Goal: Task Accomplishment & Management: Manage account settings

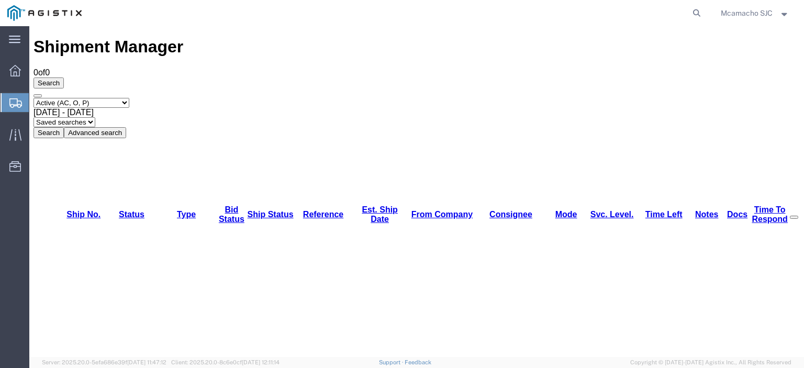
click at [86, 98] on select "Select status Active (AC, O, P) All Approved Awaiting Confirmation (AC) Booked …" at bounding box center [81, 103] width 96 height 10
select select "BOOK"
click at [33, 98] on select "Select status Active (AC, O, P) All Approved Awaiting Confirmation (AC) Booked …" at bounding box center [81, 103] width 96 height 10
click at [64, 127] on button "Search" at bounding box center [48, 132] width 30 height 11
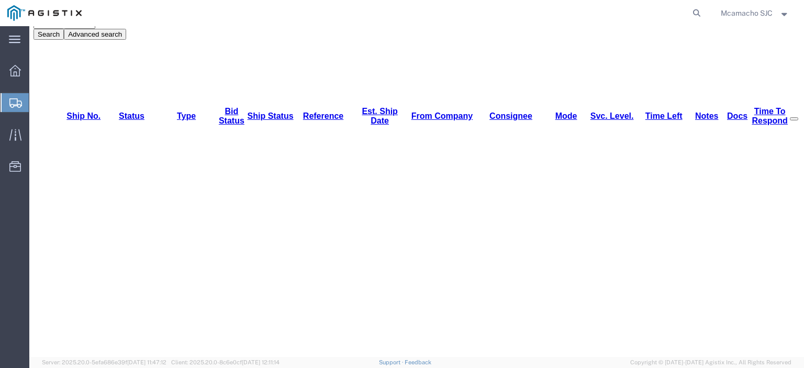
scroll to position [105, 0]
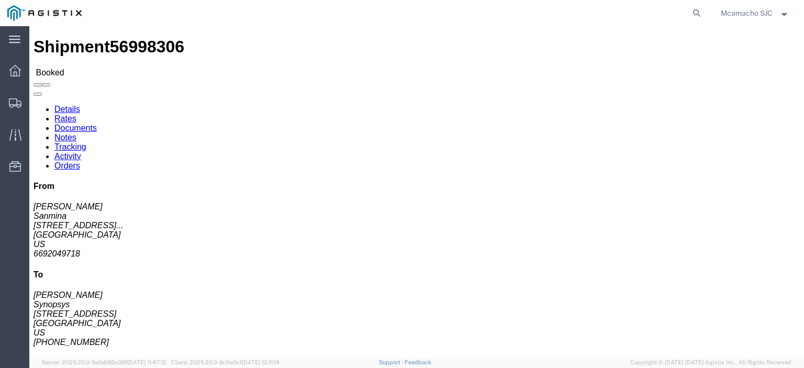
click link "Documents"
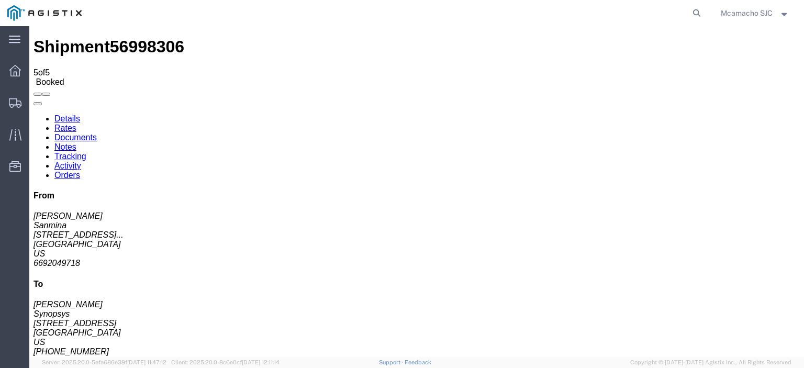
click at [86, 152] on link "Tracking" at bounding box center [70, 156] width 32 height 9
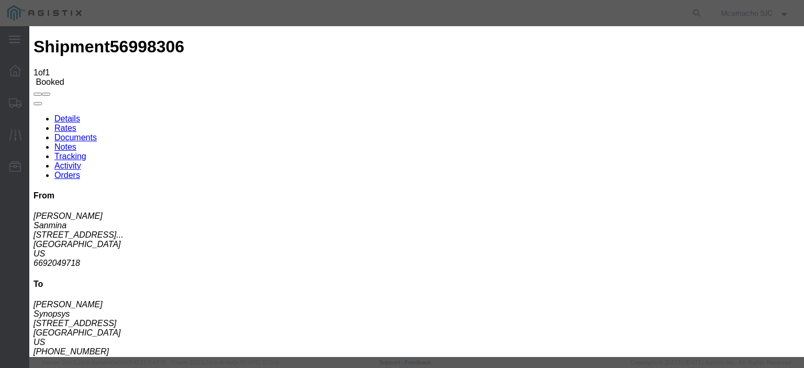
type input "[DATE]"
type input "2:00 PM"
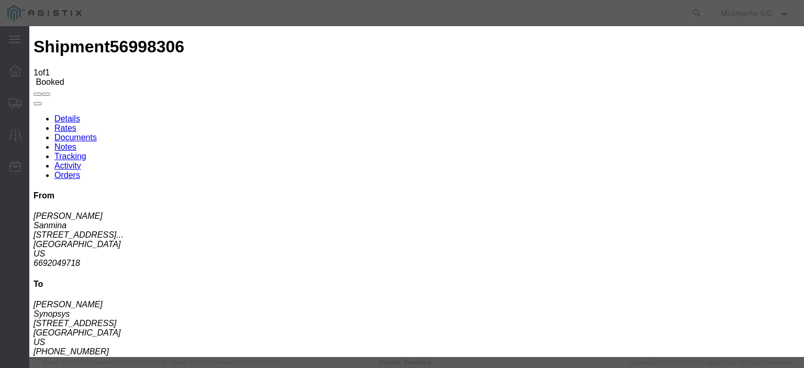
type input "[DATE]"
type input "3:45 PM"
drag, startPoint x: 328, startPoint y: 152, endPoint x: 331, endPoint y: 158, distance: 6.6
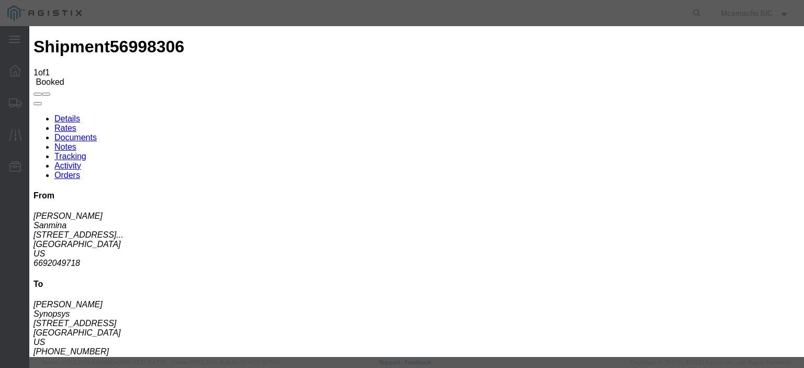
select select "DELIVRED"
type input "[DATE]"
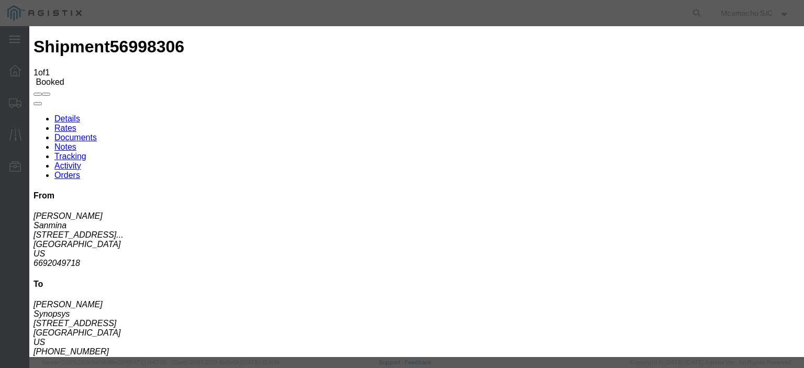
type input "[PERSON_NAME]"
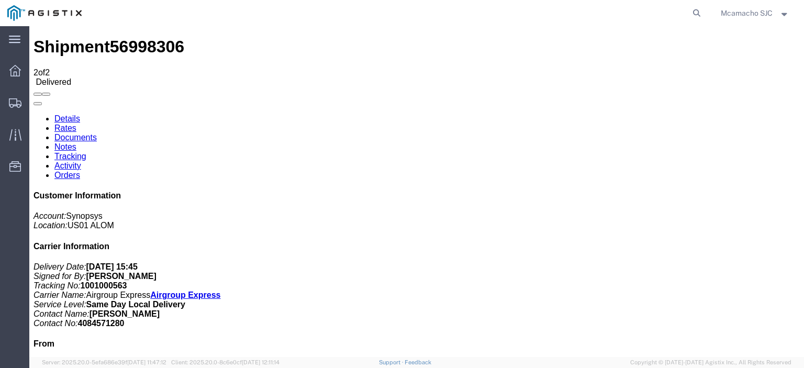
click at [97, 133] on link "Documents" at bounding box center [75, 137] width 42 height 9
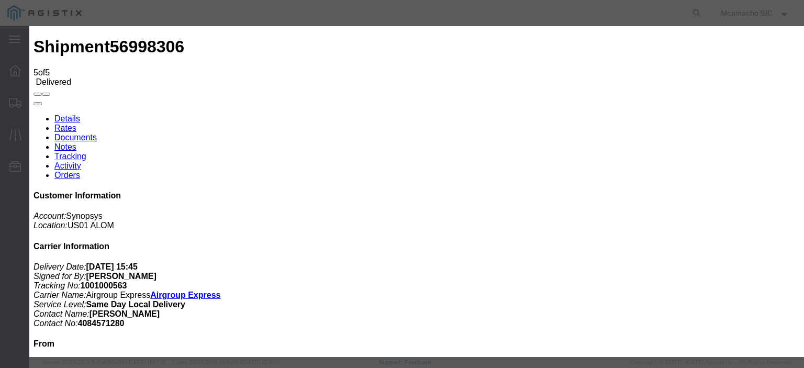
type input "C:\fakepath\1001000563 POD.pdf"
type input "AIRGROUP"
drag, startPoint x: 481, startPoint y: 109, endPoint x: 488, endPoint y: 110, distance: 6.5
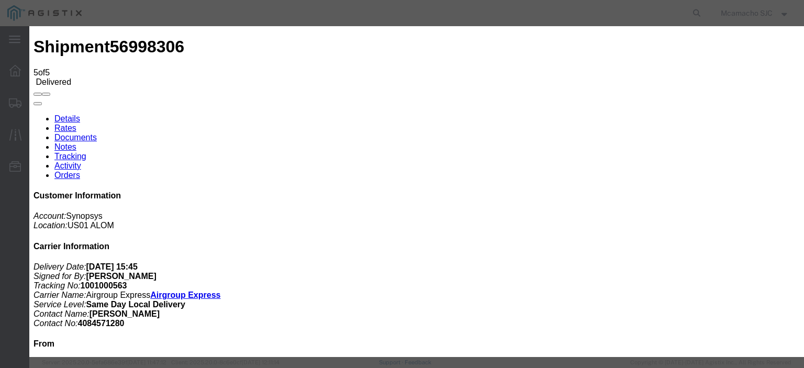
type input "POD"
select select "PROOF_OF_DELIVERY"
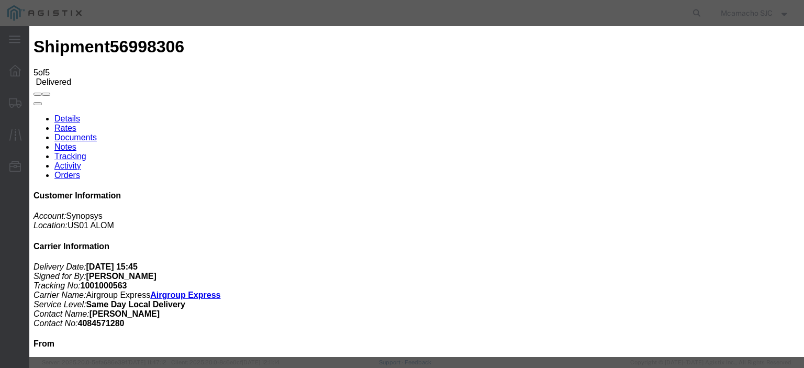
select select
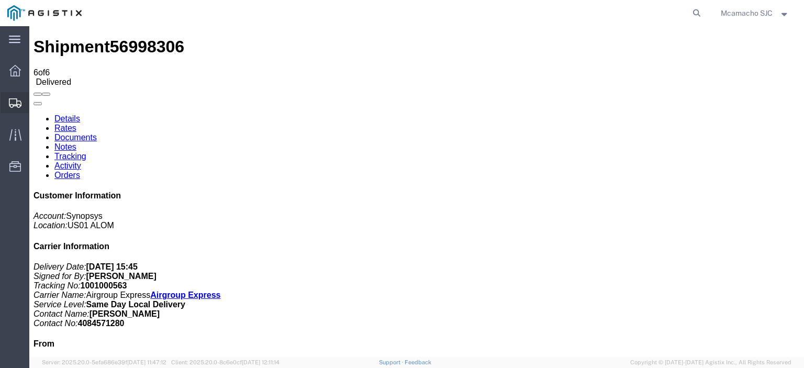
click at [7, 106] on div at bounding box center [15, 102] width 29 height 21
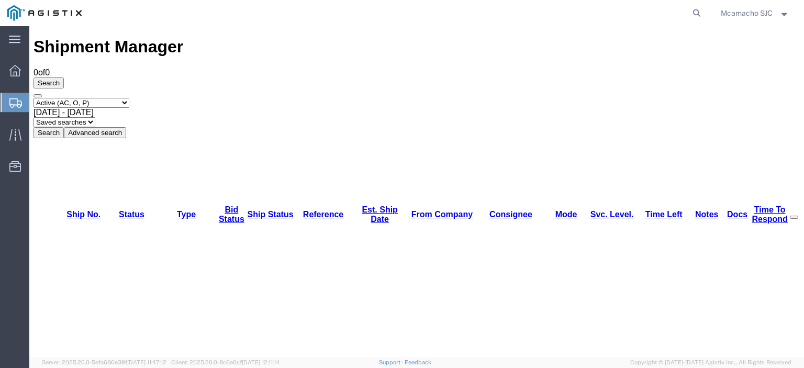
click at [77, 98] on select "Select status Active (AC, O, P) All Approved Awaiting Confirmation (AC) Booked …" at bounding box center [81, 103] width 96 height 10
select select "BOOK"
click at [33, 98] on select "Select status Active (AC, O, P) All Approved Awaiting Confirmation (AC) Booked …" at bounding box center [81, 103] width 96 height 10
click at [64, 127] on button "Search" at bounding box center [48, 132] width 30 height 11
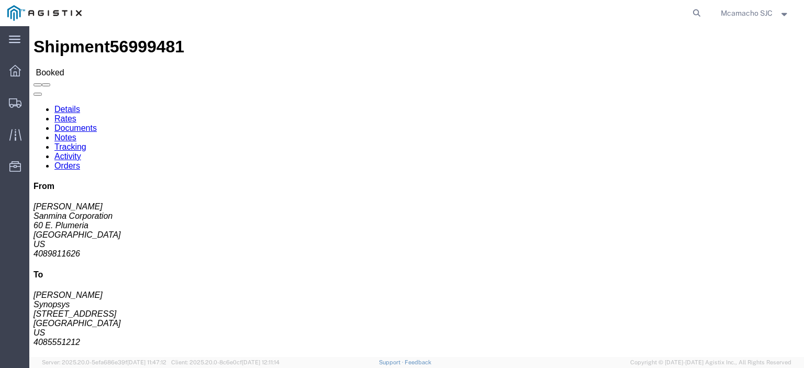
click link "Tracking"
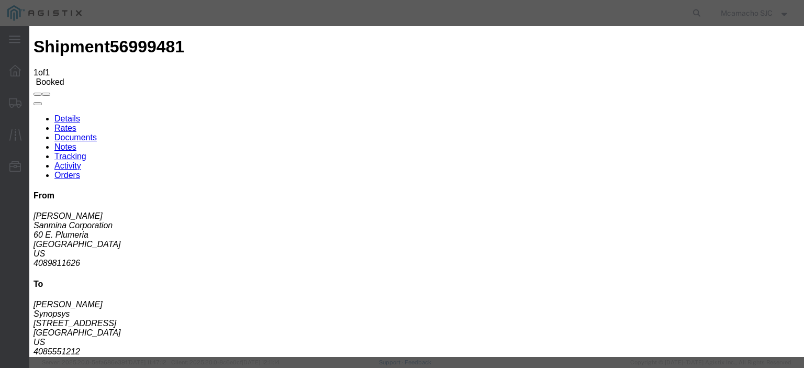
type input "[DATE]"
type input "2:00 PM"
type input "[DATE]"
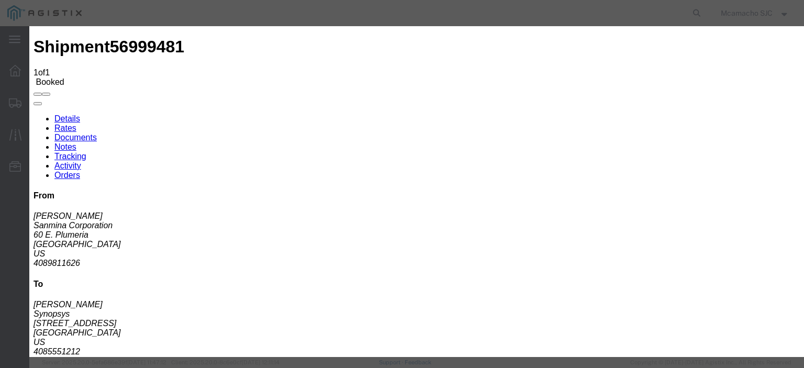
type input "3:37 PM"
select select "DELIVRED"
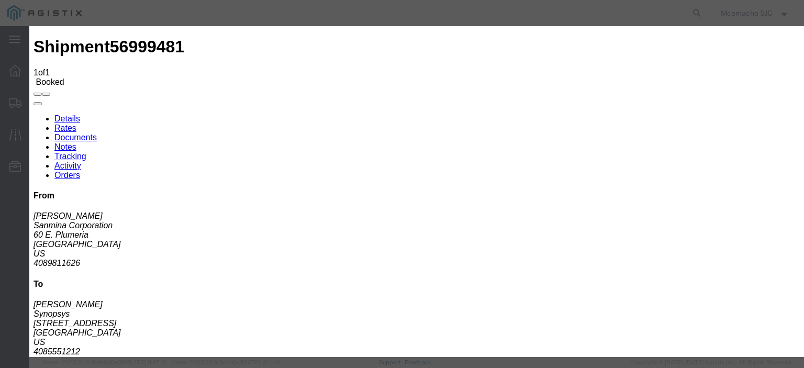
type input "[DATE]"
type input "[PERSON_NAME]"
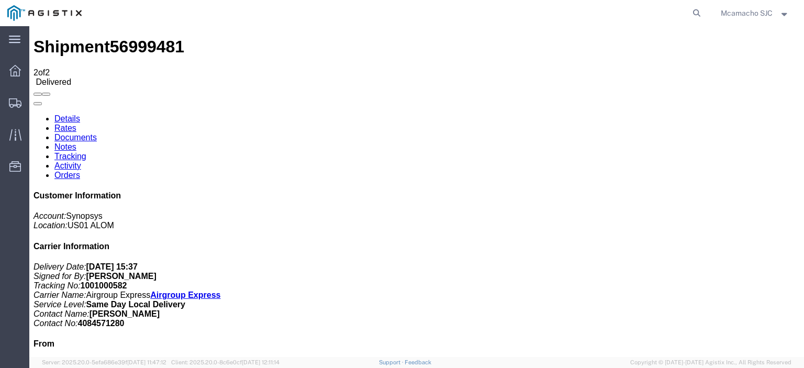
click at [97, 133] on link "Documents" at bounding box center [75, 137] width 42 height 9
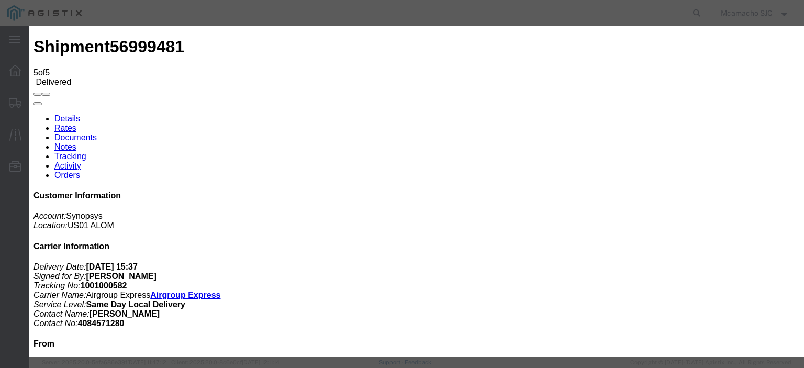
type input "C:\fakepath\1001000582 POD.pdf"
type input "AIRGROUP"
drag, startPoint x: 483, startPoint y: 110, endPoint x: 488, endPoint y: 115, distance: 6.3
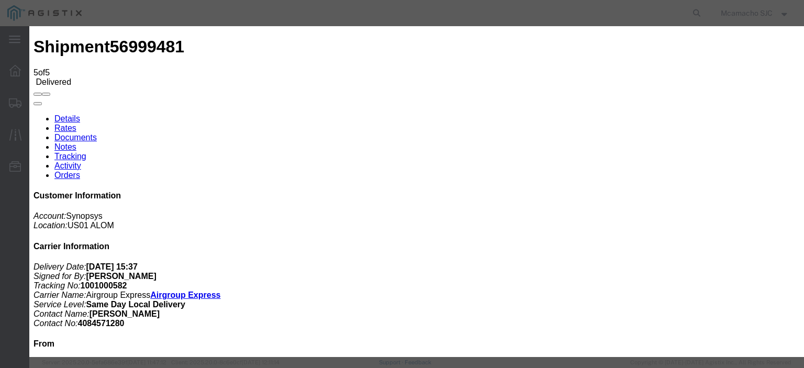
type input "POD"
drag, startPoint x: 633, startPoint y: 105, endPoint x: 638, endPoint y: 110, distance: 8.1
select select "PROOF_OF_DELIVERY"
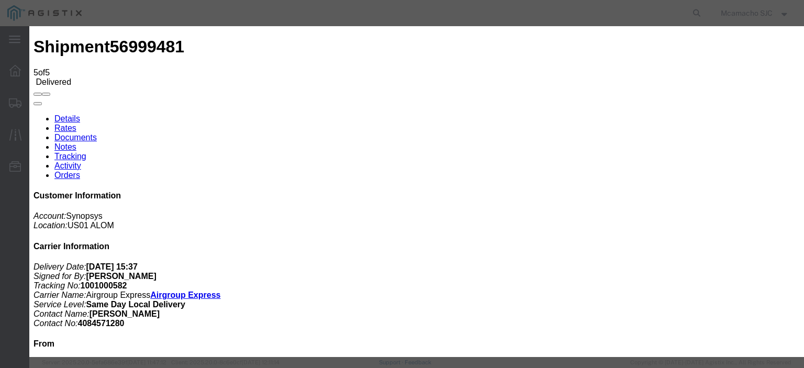
select select
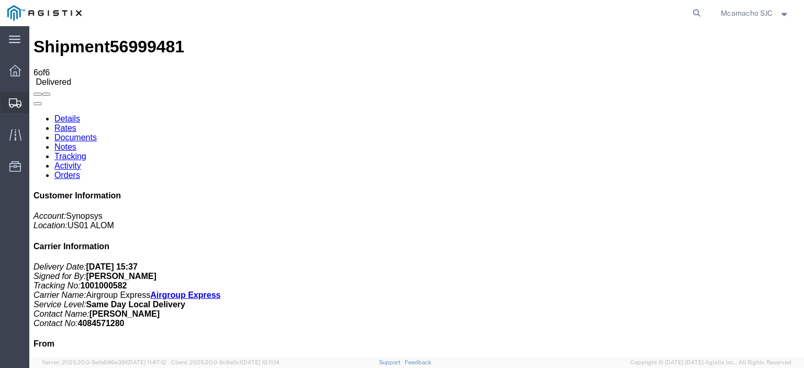
click at [21, 98] on icon at bounding box center [15, 102] width 13 height 9
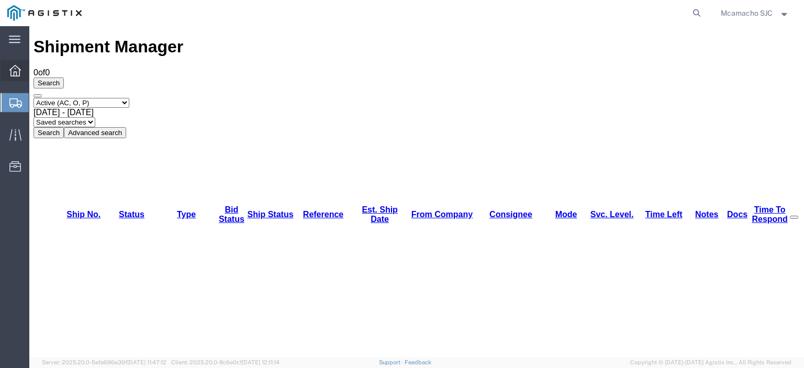
click at [36, 68] on span "Dashboard" at bounding box center [32, 70] width 7 height 21
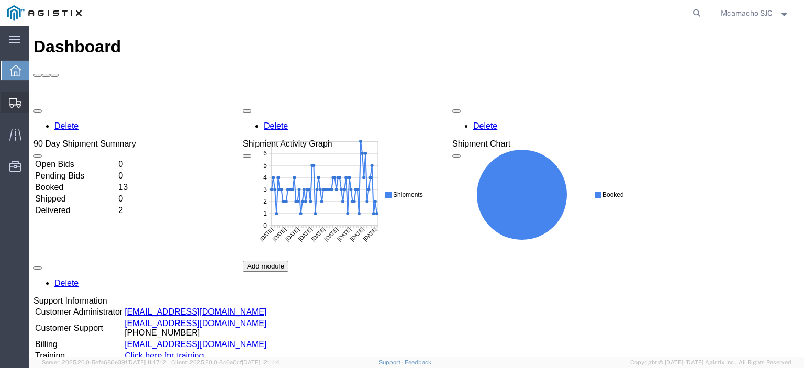
click at [19, 98] on icon at bounding box center [15, 102] width 13 height 9
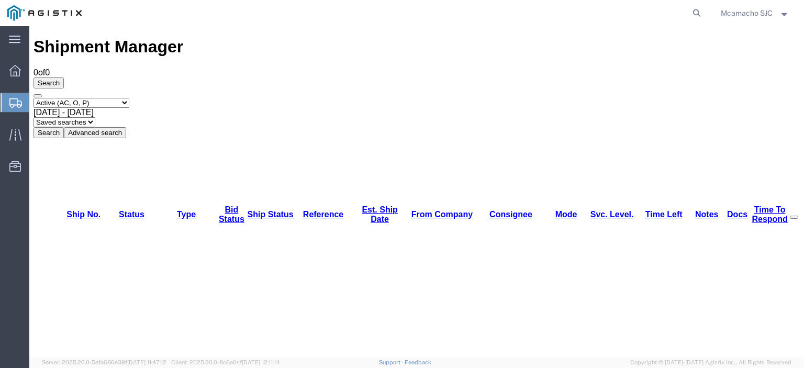
click at [105, 98] on select "Select status Active (AC, O, P) All Approved Awaiting Confirmation (AC) Booked …" at bounding box center [81, 103] width 96 height 10
select select "BOOK"
click at [33, 98] on select "Select status Active (AC, O, P) All Approved Awaiting Confirmation (AC) Booked …" at bounding box center [81, 103] width 96 height 10
click at [64, 127] on button "Search" at bounding box center [48, 132] width 30 height 11
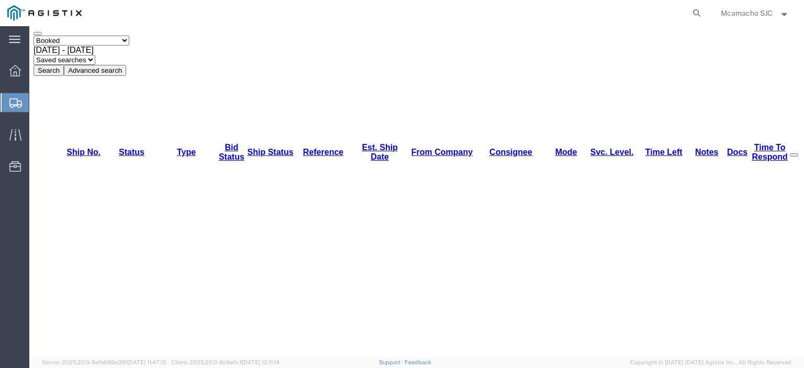
scroll to position [62, 0]
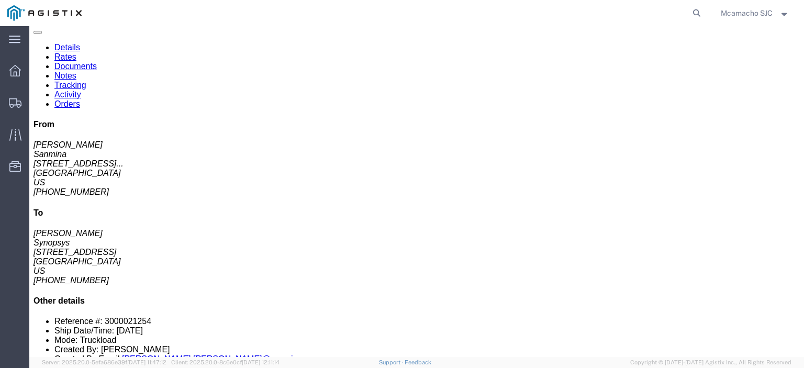
click link "Tracking"
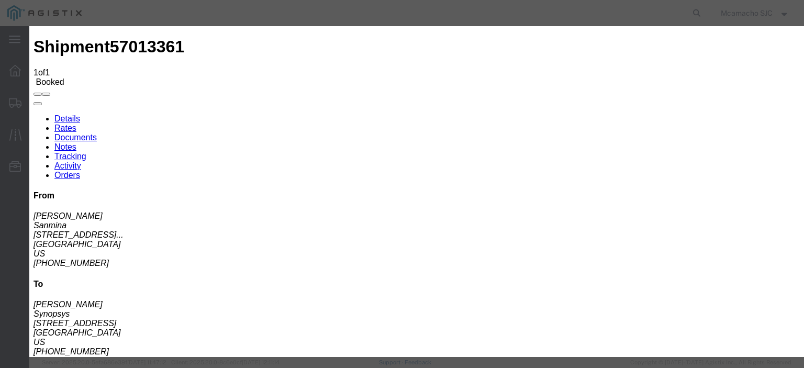
type input "[DATE]"
type input "2:00 PM"
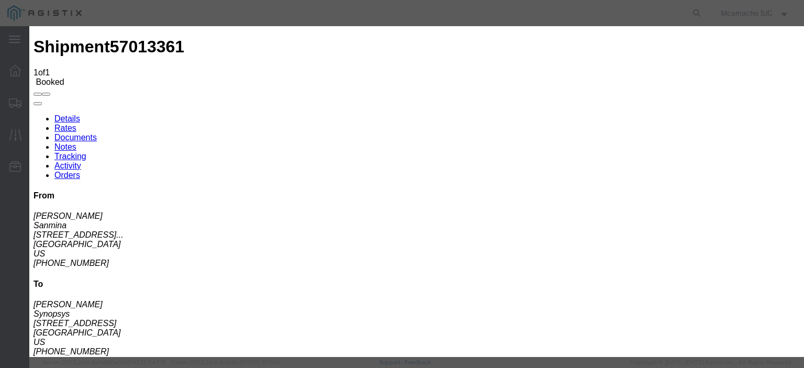
type input "[DATE]"
type input "3:45 PM"
select select "DELIVRED"
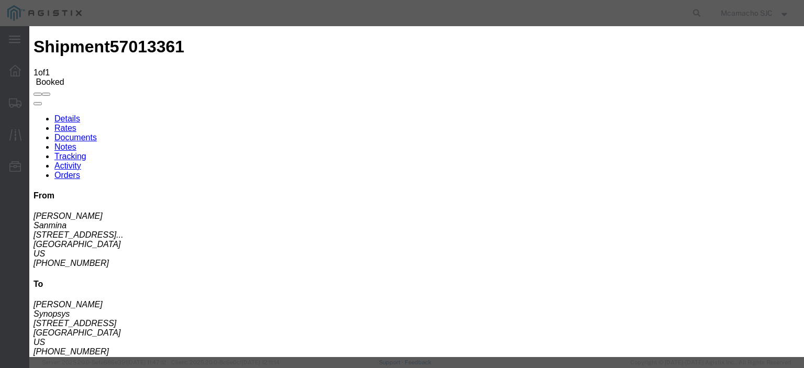
type input "[PERSON_NAME]"
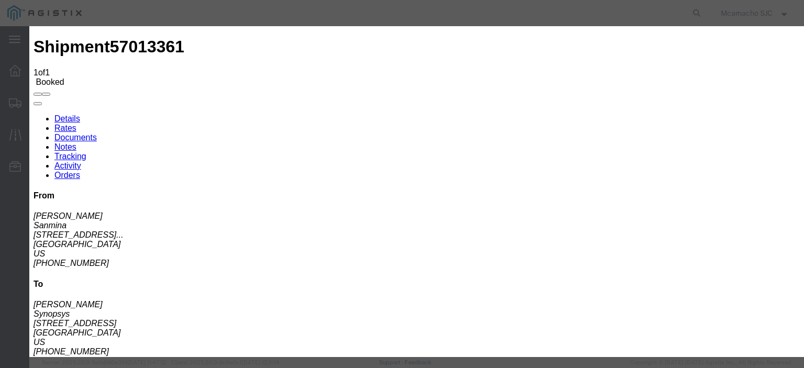
type input "[DATE]"
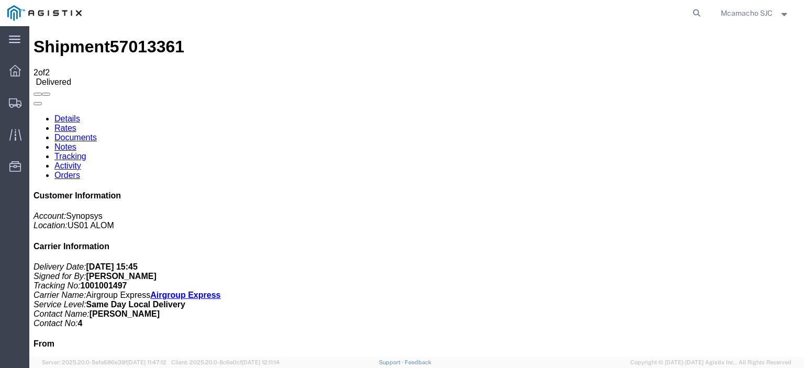
click at [97, 133] on link "Documents" at bounding box center [75, 137] width 42 height 9
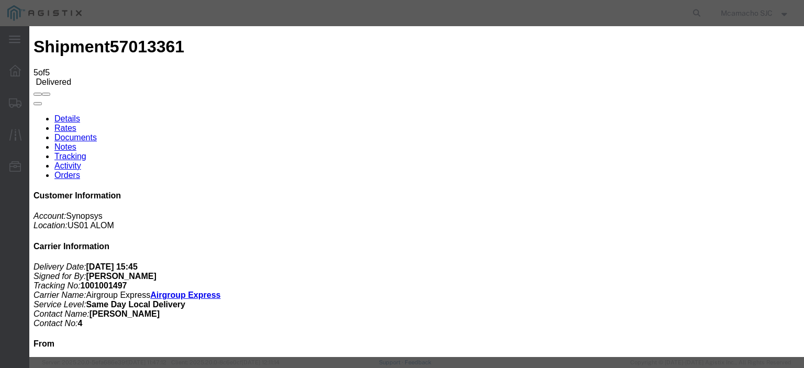
type input "C:\fakepath\1001001497 POD.pdf"
type input "AIRGROUP"
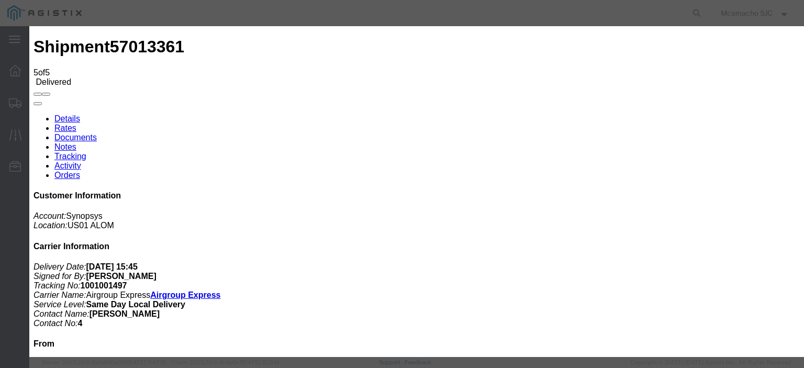
type input "POD"
select select "PROOF_OF_DELIVERY"
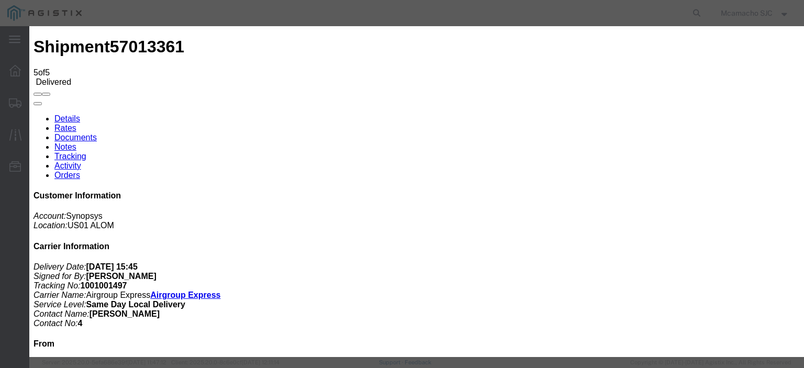
select select
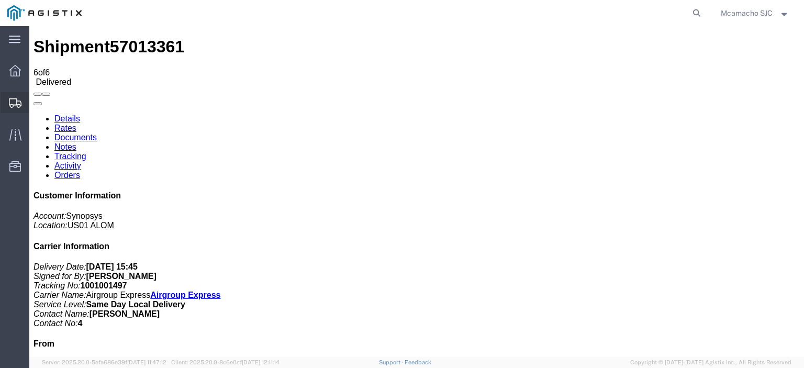
click at [36, 100] on span "Shipments" at bounding box center [32, 102] width 7 height 21
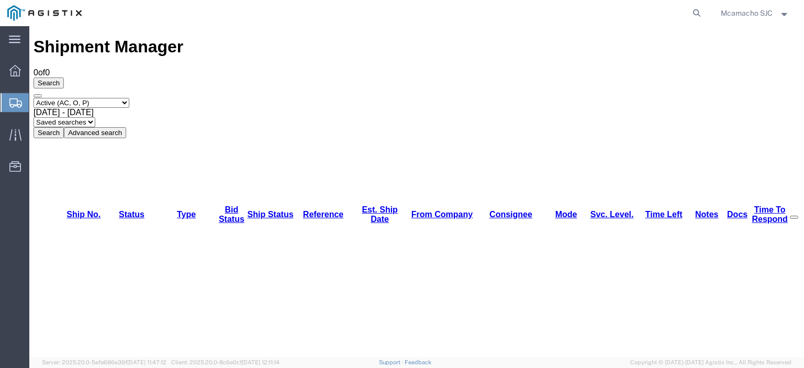
click at [59, 98] on select "Select status Active (AC, O, P) All Approved Awaiting Confirmation (AC) Booked …" at bounding box center [81, 103] width 96 height 10
select select "BOOK"
click at [33, 98] on select "Select status Active (AC, O, P) All Approved Awaiting Confirmation (AC) Booked …" at bounding box center [81, 103] width 96 height 10
click at [64, 127] on button "Search" at bounding box center [48, 132] width 30 height 11
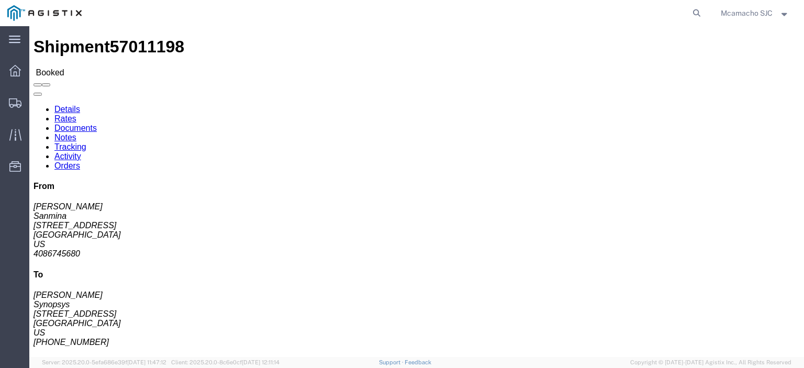
click link "Tracking"
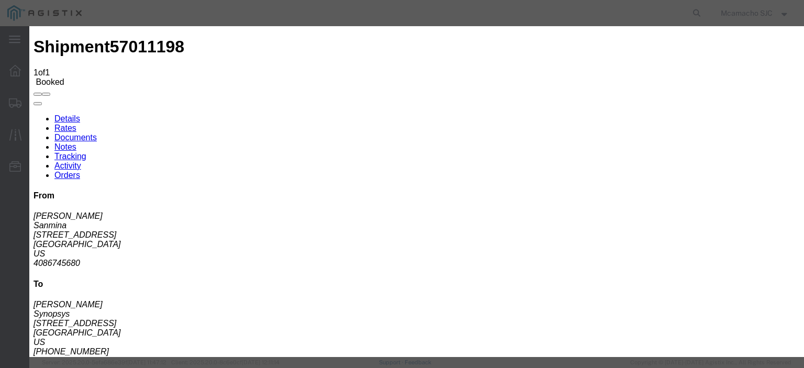
type input "[DATE]"
type input "2:00 PM"
type input "[DATE]"
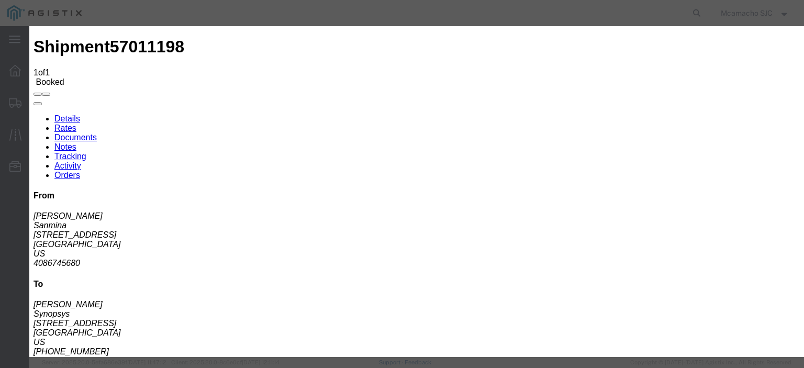
type input "3:45 PM"
select select "DELIVRED"
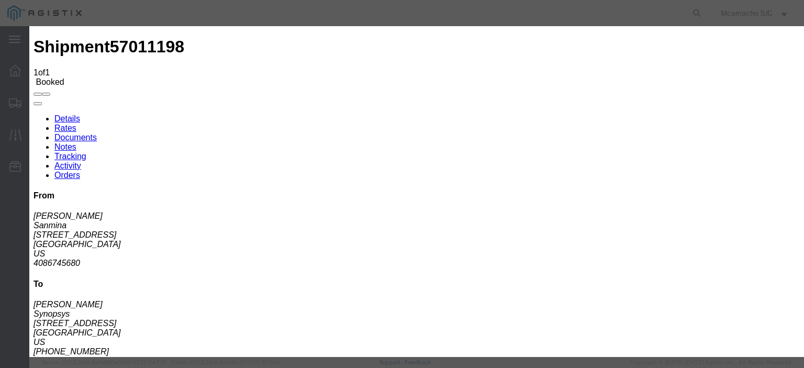
type input "[DATE]"
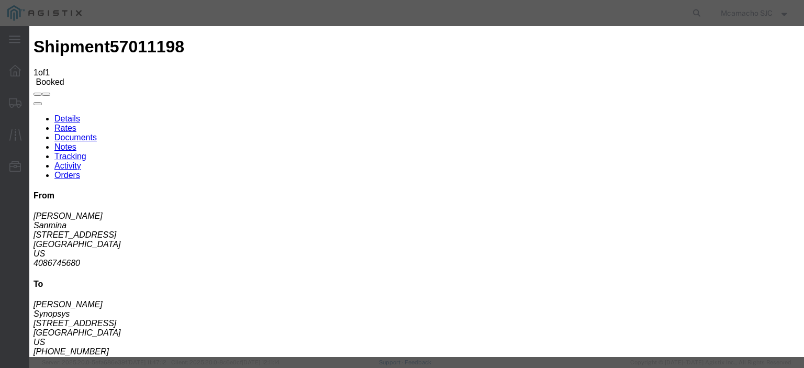
type input "[PERSON_NAME]"
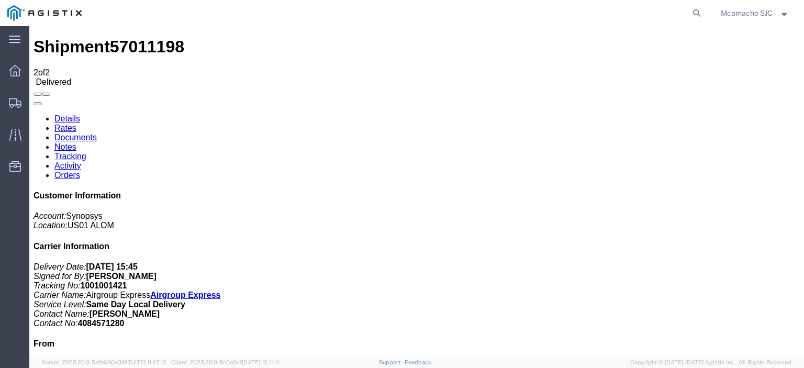
click at [97, 133] on link "Documents" at bounding box center [75, 137] width 42 height 9
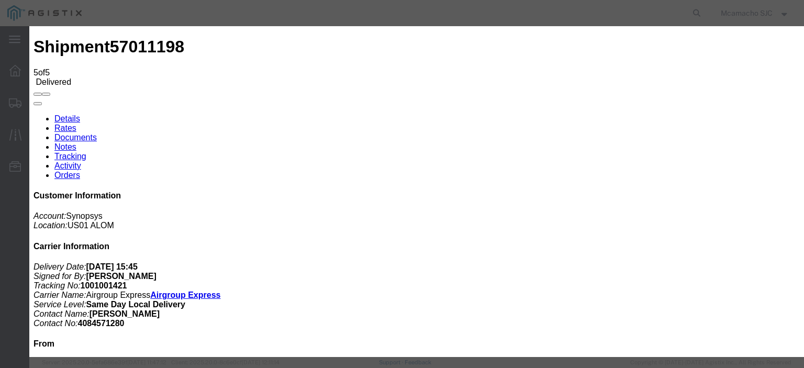
type input "C:\fakepath\1001001421 POD.pdf"
drag, startPoint x: 385, startPoint y: 112, endPoint x: 398, endPoint y: 116, distance: 14.0
type input "AIRGROUP"
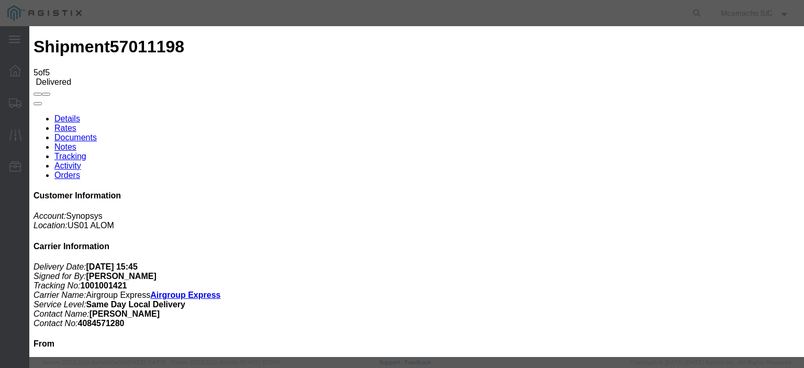
type input "POD"
select select "PROOF_OF_DELIVERY"
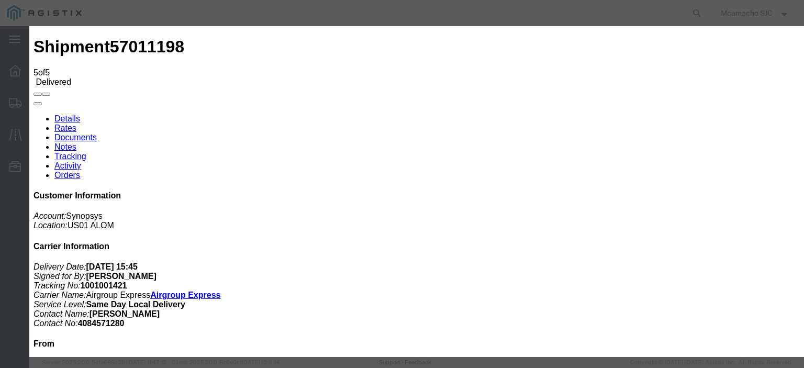
select select
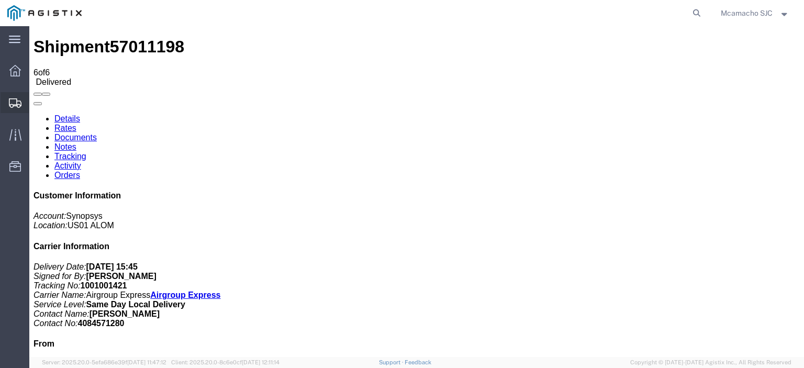
click at [36, 100] on span "Shipments" at bounding box center [32, 102] width 7 height 21
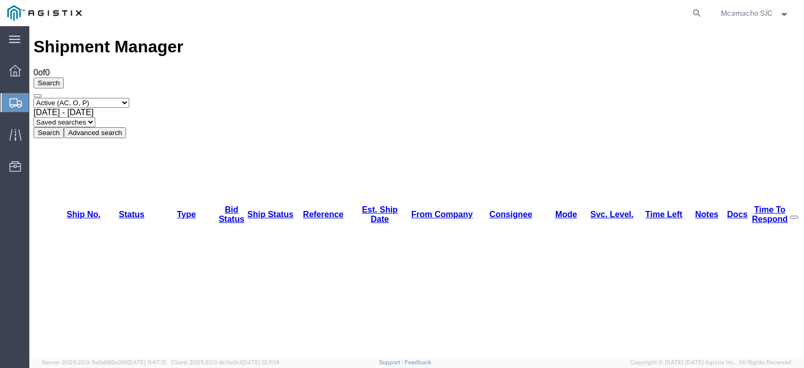
click at [88, 98] on select "Select status Active (AC, O, P) All Approved Awaiting Confirmation (AC) Booked …" at bounding box center [81, 103] width 96 height 10
select select "BOOK"
click at [33, 98] on select "Select status Active (AC, O, P) All Approved Awaiting Confirmation (AC) Booked …" at bounding box center [81, 103] width 96 height 10
click at [64, 127] on button "Search" at bounding box center [48, 132] width 30 height 11
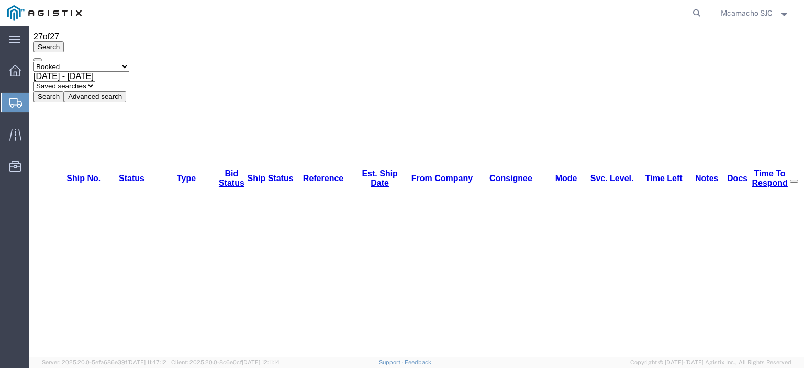
scroll to position [52, 0]
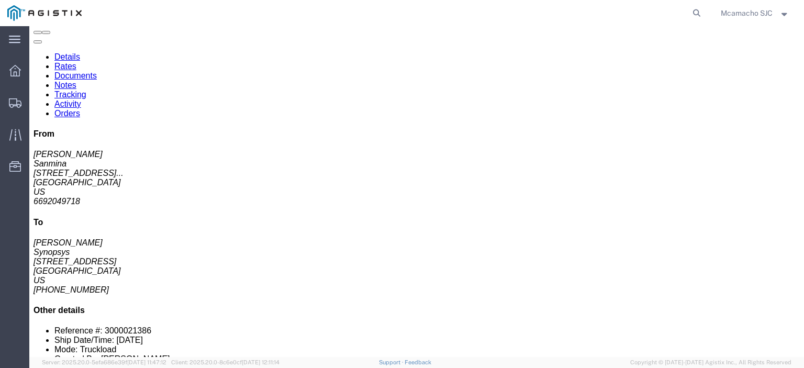
click link "Tracking"
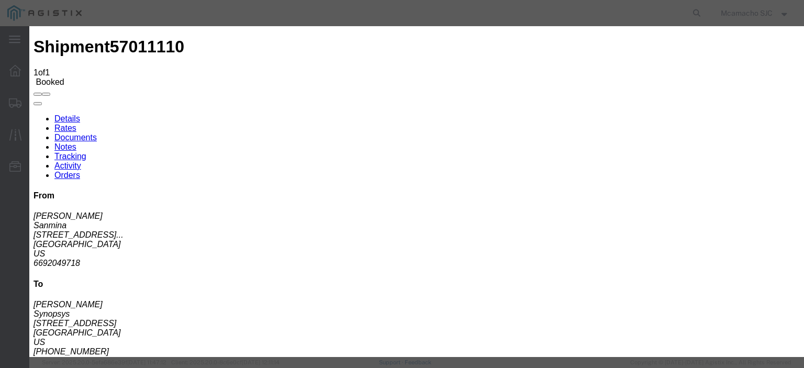
type input "[DATE]"
type input "2:00 PM"
type input "[DATE]"
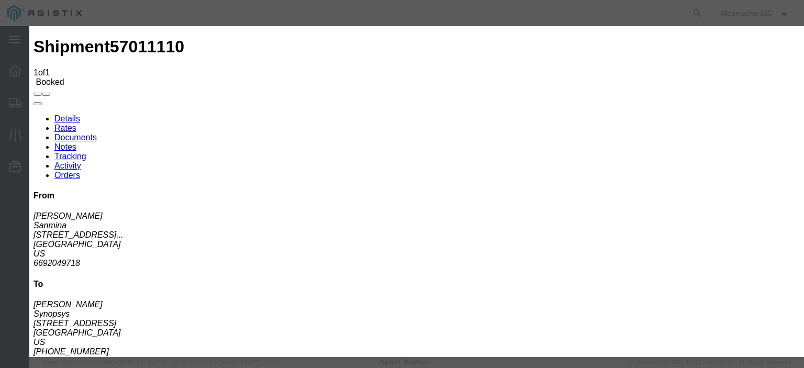
type input "3:45 PM"
select select "DELIVRED"
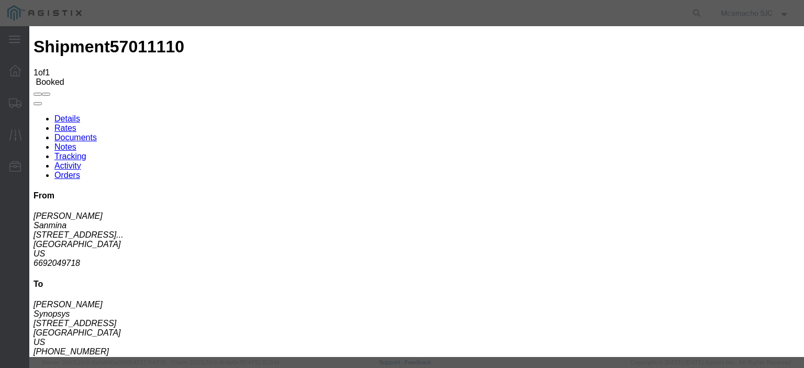
type input "[DATE]"
type input "[PERSON_NAME]"
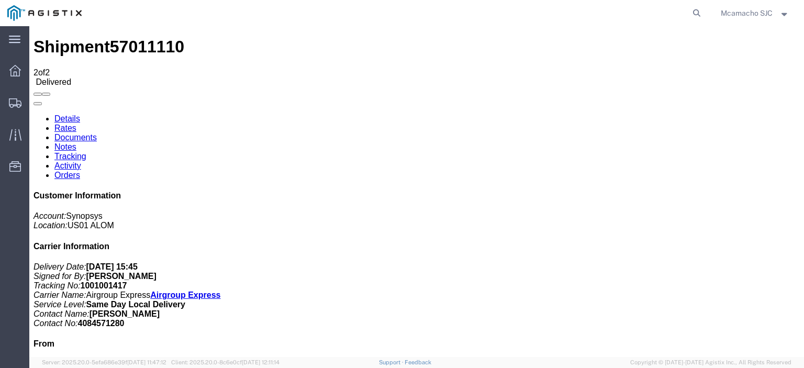
click at [97, 133] on link "Documents" at bounding box center [75, 137] width 42 height 9
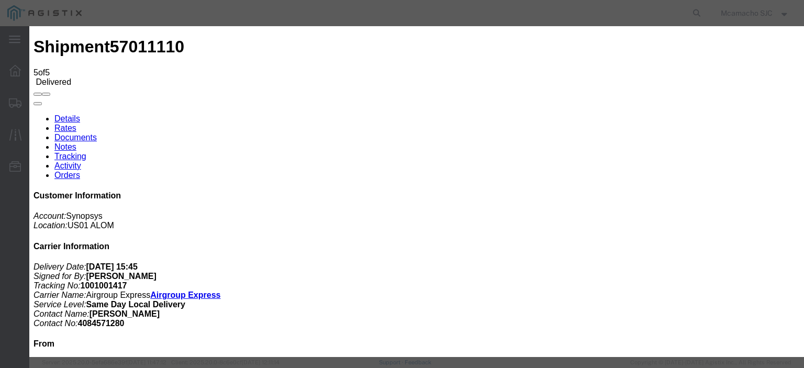
type input "C:\fakepath\1001001417 POD.pdf"
drag, startPoint x: 385, startPoint y: 107, endPoint x: 392, endPoint y: 117, distance: 12.3
type input "AIRGROUP"
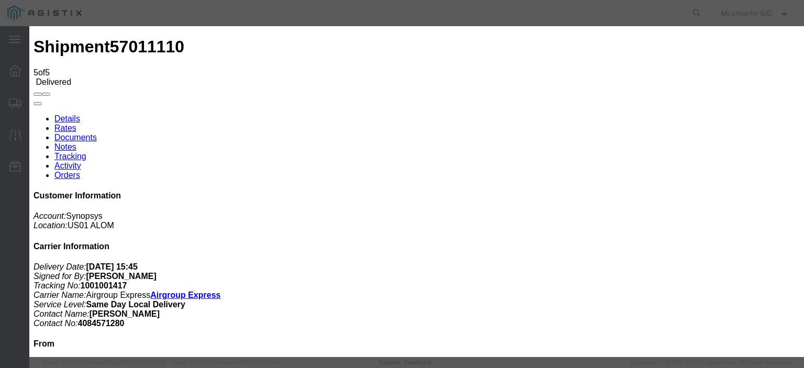
type input "POD"
select select "PROOF_OF_DELIVERY"
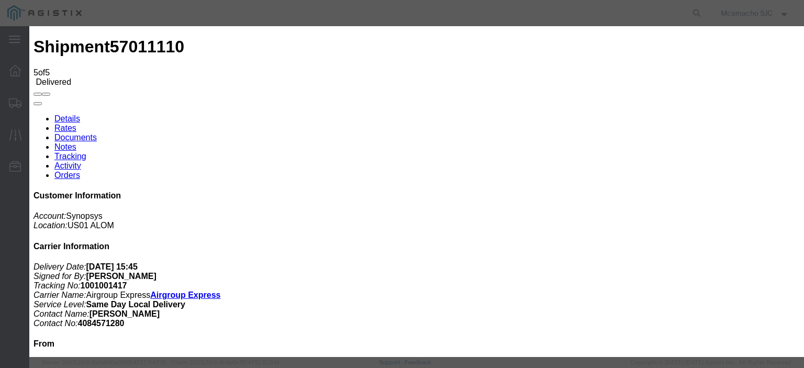
select select
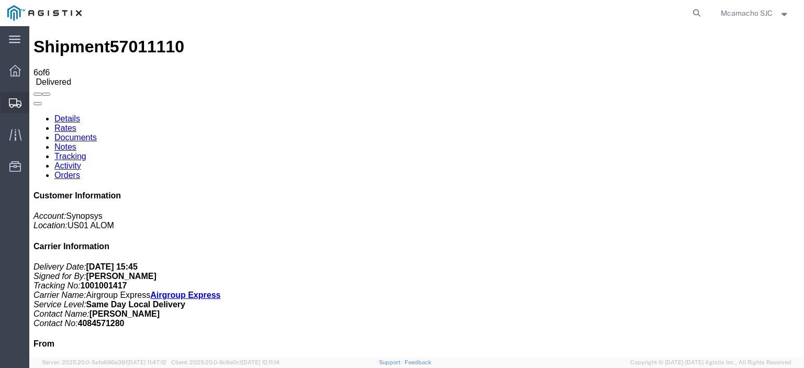
click at [16, 102] on icon at bounding box center [15, 102] width 13 height 9
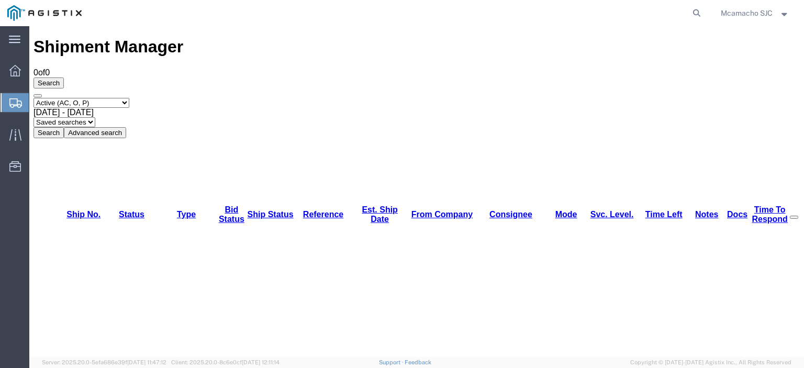
click at [92, 98] on select "Select status Active (AC, O, P) All Approved Awaiting Confirmation (AC) Booked …" at bounding box center [81, 103] width 96 height 10
select select "BOOK"
click at [33, 98] on select "Select status Active (AC, O, P) All Approved Awaiting Confirmation (AC) Booked …" at bounding box center [81, 103] width 96 height 10
click at [64, 127] on button "Search" at bounding box center [48, 132] width 30 height 11
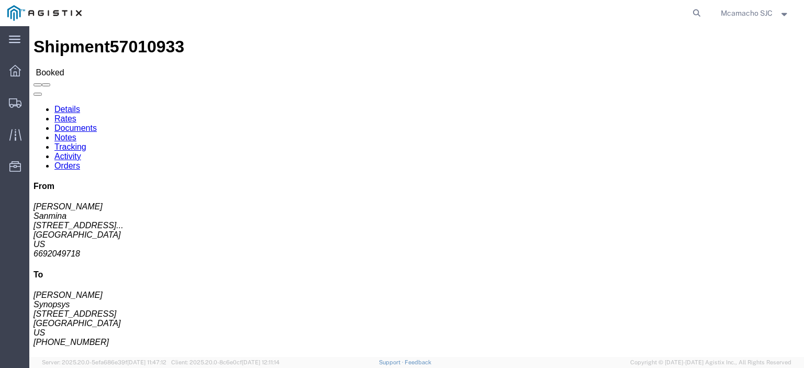
click link "Tracking"
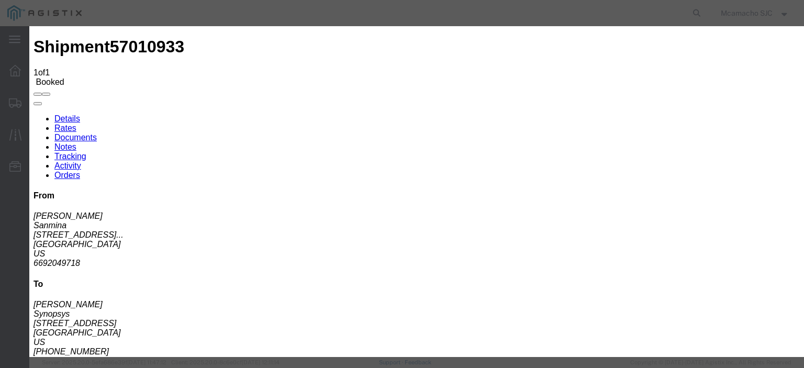
type input "[DATE]"
type input "2:00 PM"
type input "[DATE]"
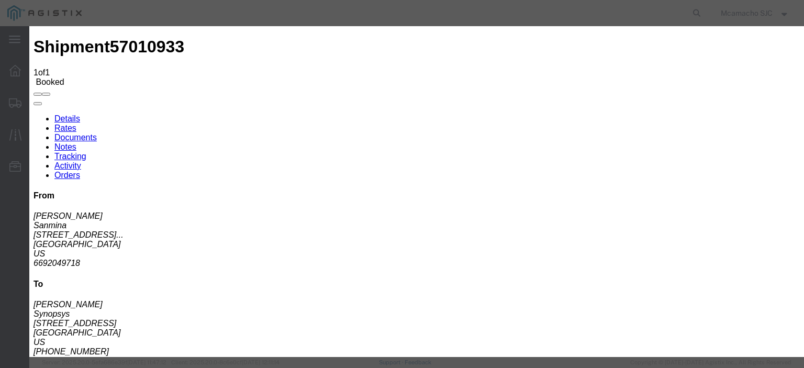
type input "3:45 PM"
select select "DELIVRED"
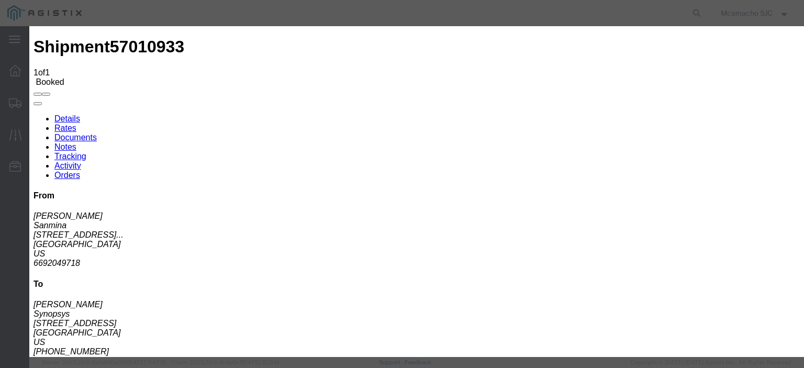
type input "[DATE]"
type input "[PERSON_NAME]"
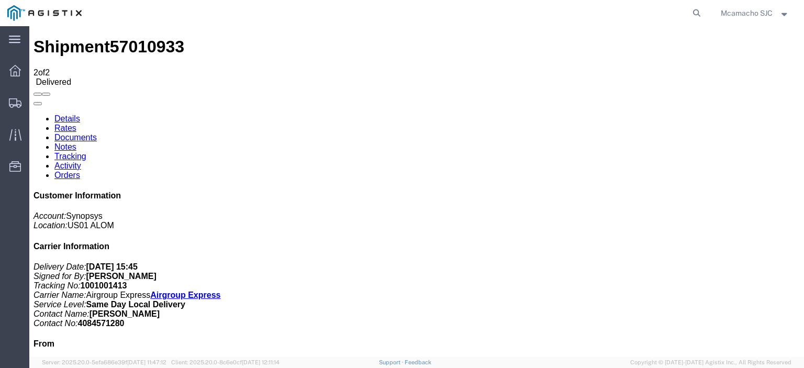
click at [97, 133] on link "Documents" at bounding box center [75, 137] width 42 height 9
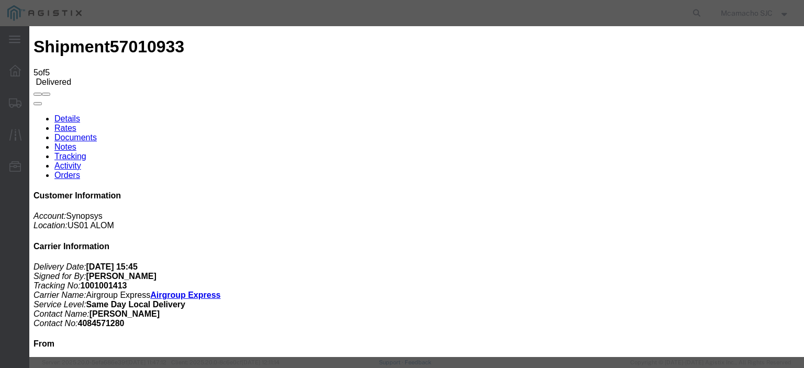
type input "C:\fakepath\1001001413 POD.pdf"
drag, startPoint x: 358, startPoint y: 109, endPoint x: 367, endPoint y: 116, distance: 11.2
type input "AIRGROUP"
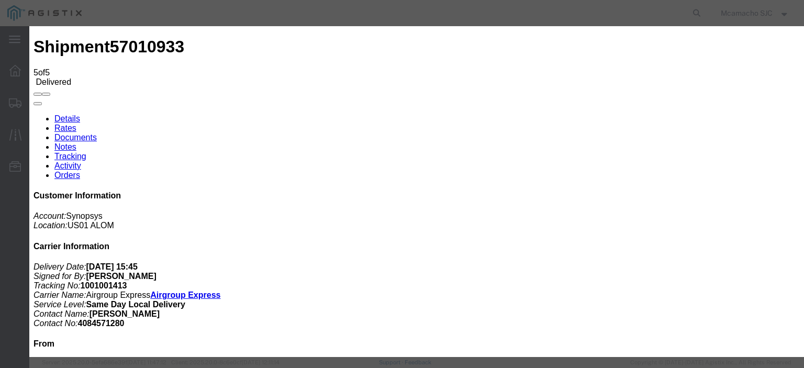
drag, startPoint x: 499, startPoint y: 109, endPoint x: 504, endPoint y: 117, distance: 9.4
type input "POD"
select select "PROOF_OF_DELIVERY"
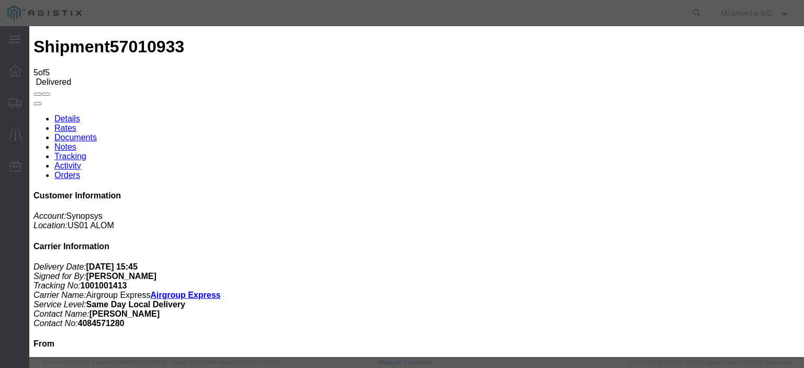
select select
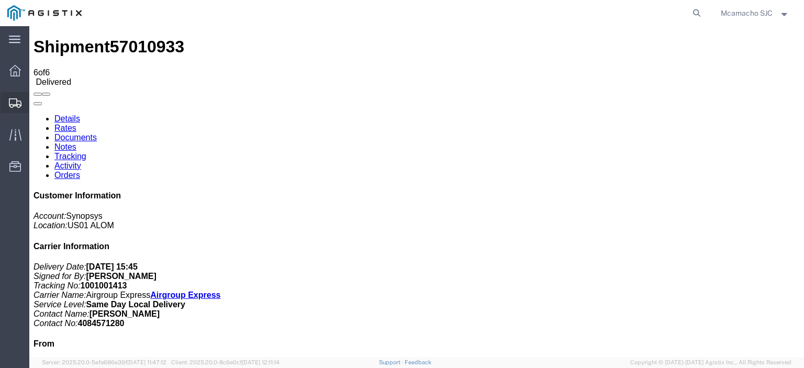
click at [10, 96] on div at bounding box center [15, 102] width 29 height 21
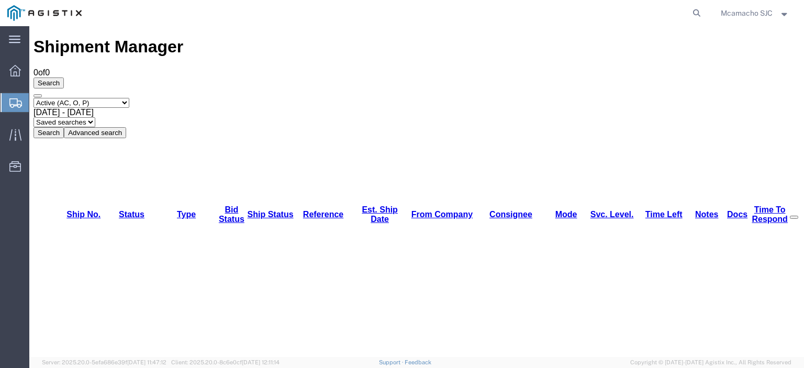
click at [87, 98] on select "Select status Active (AC, O, P) All Approved Awaiting Confirmation (AC) Booked …" at bounding box center [81, 103] width 96 height 10
select select "BOOK"
click at [33, 98] on select "Select status Active (AC, O, P) All Approved Awaiting Confirmation (AC) Booked …" at bounding box center [81, 103] width 96 height 10
click at [64, 127] on button "Search" at bounding box center [48, 132] width 30 height 11
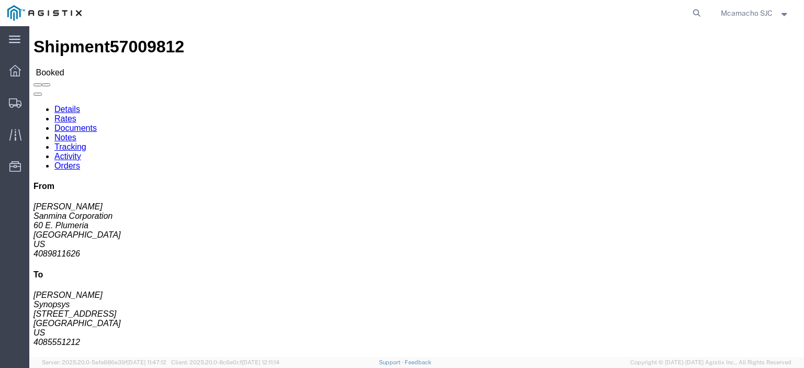
click link "Tracking"
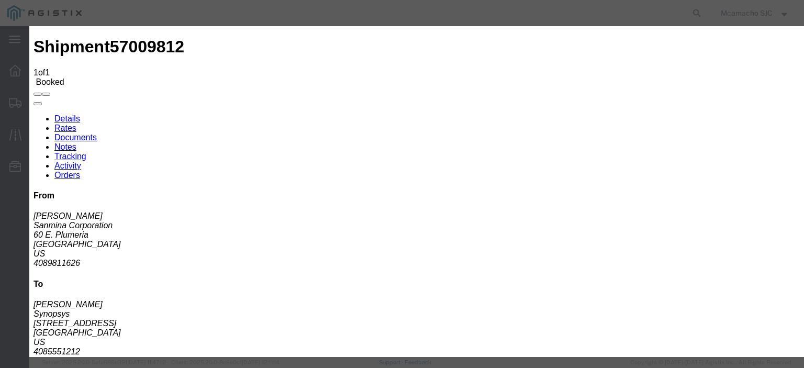
type input "[DATE]"
type input "2:00 PM"
drag, startPoint x: 280, startPoint y: 176, endPoint x: 309, endPoint y: 159, distance: 33.8
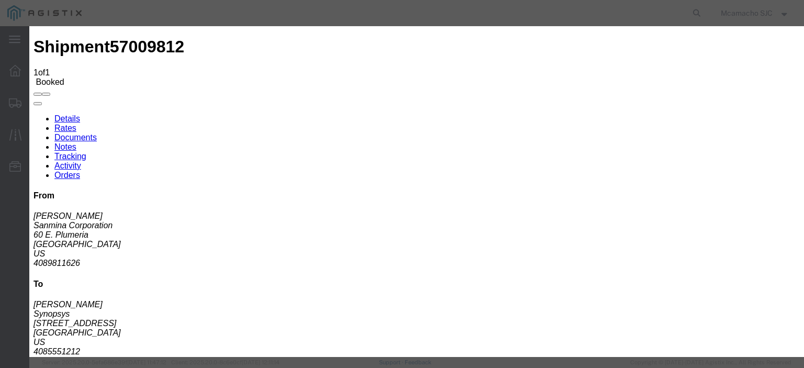
type input "[DATE]"
type input "3:45 PM"
select select "DELIVRED"
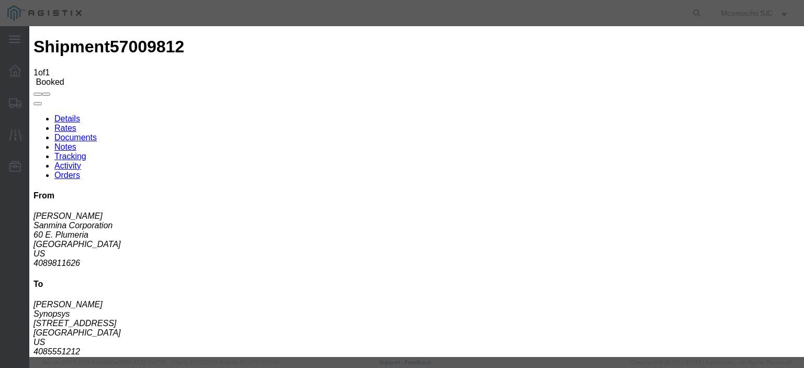
type input "[DATE]"
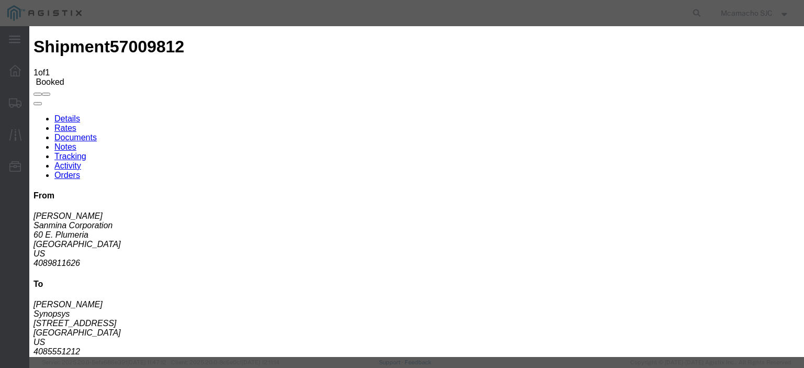
type input "[PERSON_NAME]"
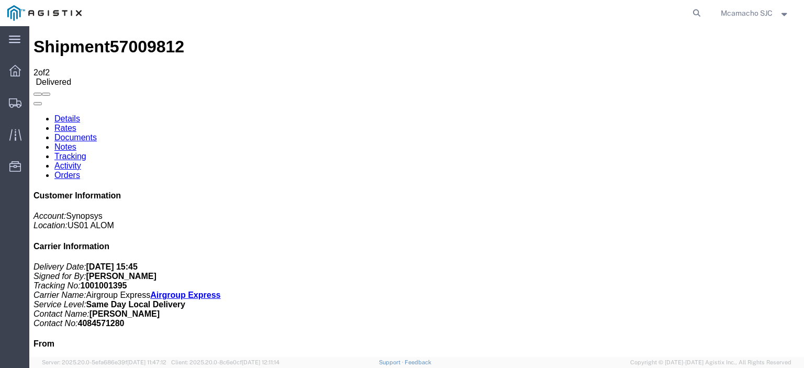
click at [97, 133] on link "Documents" at bounding box center [75, 137] width 42 height 9
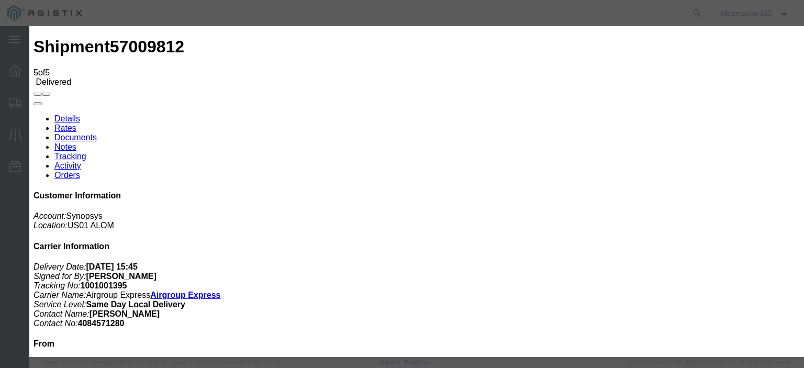
type input "C:\fakepath\1001001395 POD.pdf"
drag, startPoint x: 350, startPoint y: 107, endPoint x: 355, endPoint y: 109, distance: 5.6
type input "AIRGROUP"
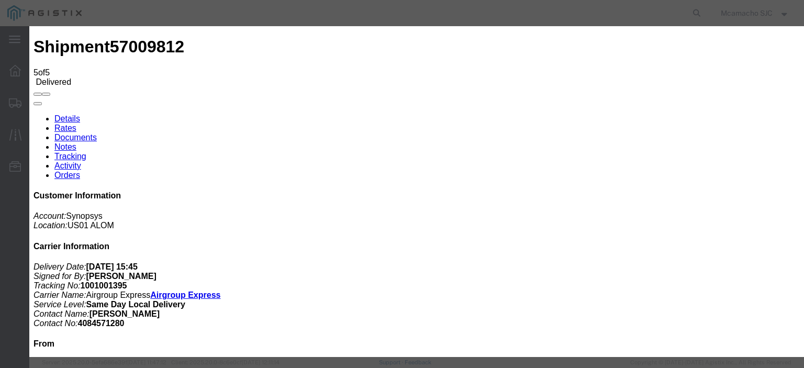
type input "POD"
select select "PROOF_OF_DELIVERY"
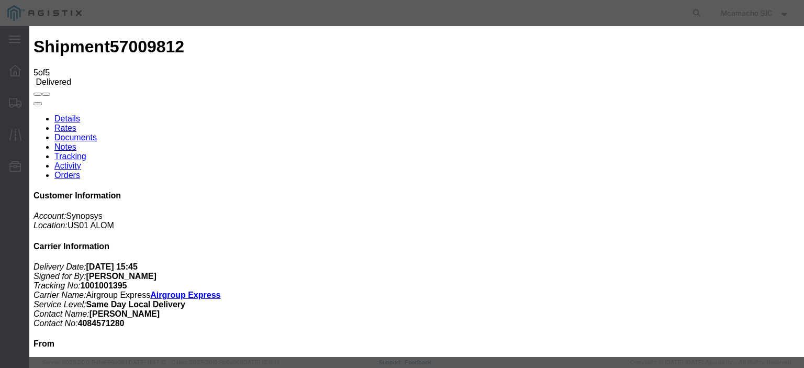
select select
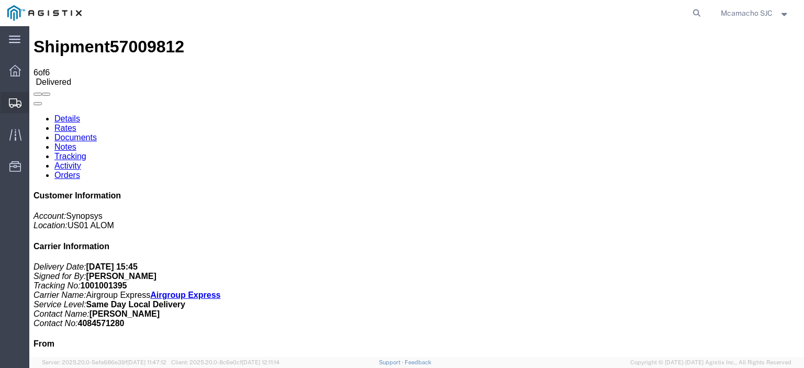
click at [14, 99] on icon at bounding box center [15, 102] width 13 height 9
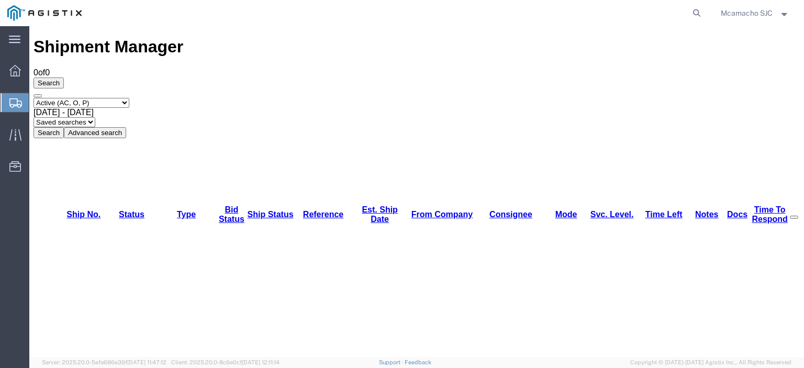
click at [58, 98] on select "Select status Active (AC, O, P) All Approved Awaiting Confirmation (AC) Booked …" at bounding box center [81, 103] width 96 height 10
select select "BOOK"
click at [33, 98] on select "Select status Active (AC, O, P) All Approved Awaiting Confirmation (AC) Booked …" at bounding box center [81, 103] width 96 height 10
click at [64, 127] on button "Search" at bounding box center [48, 132] width 30 height 11
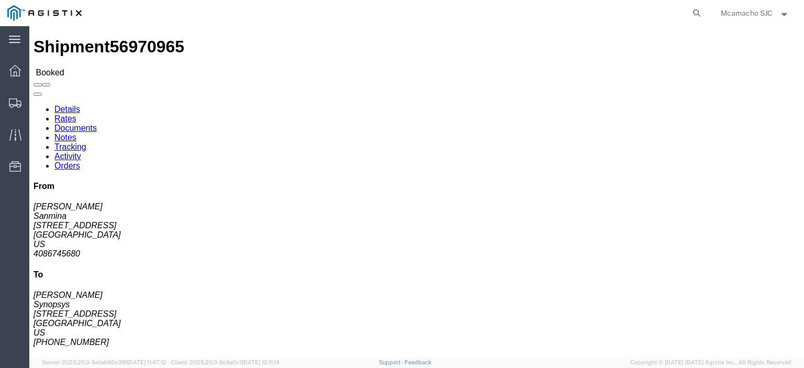
click link "Tracking"
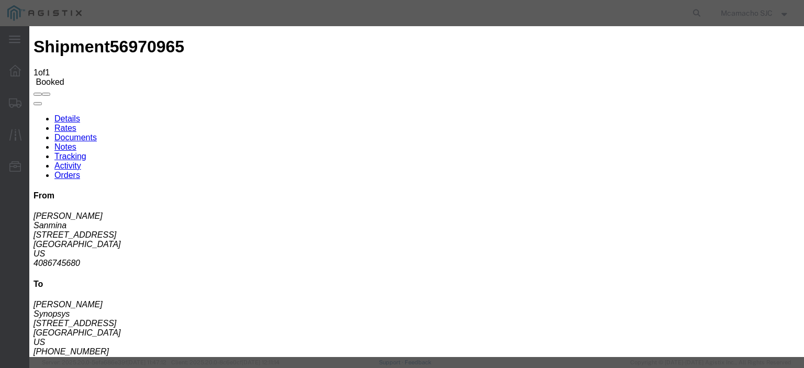
type input "[DATE]"
type input "2:00 PM"
type input "[DATE]"
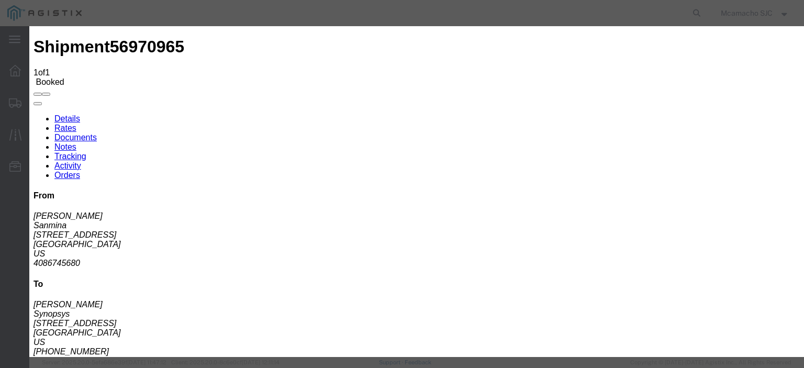
type input "4:20 PM"
select select "DELIVRED"
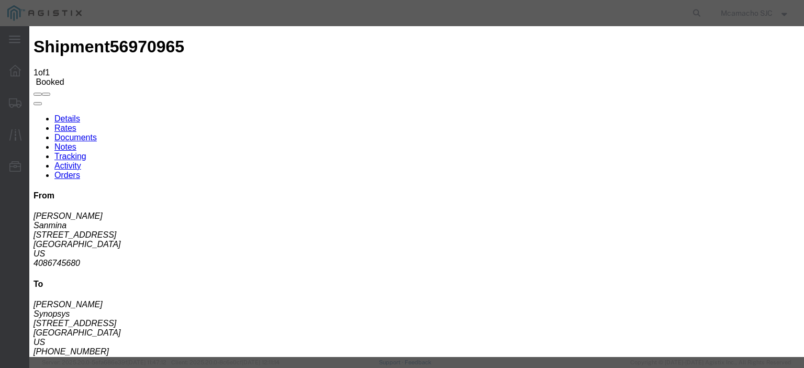
type input "[DATE]"
type input "[PERSON_NAME]"
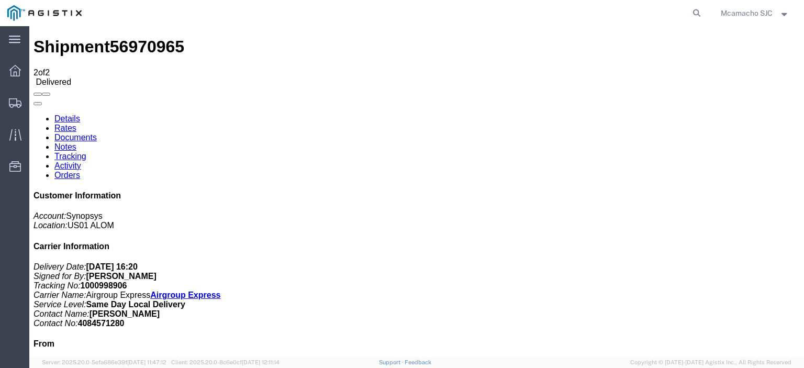
click at [97, 133] on link "Documents" at bounding box center [75, 137] width 42 height 9
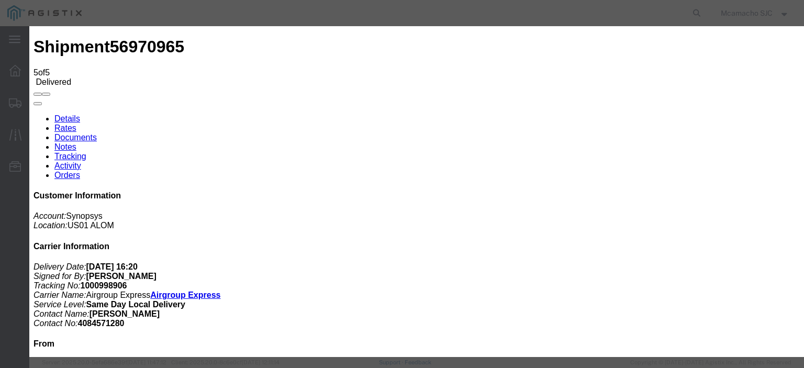
type input "C:\fakepath\1000998906 POD.pdf"
type input "AIRGROUP"
drag, startPoint x: 500, startPoint y: 110, endPoint x: 503, endPoint y: 117, distance: 7.3
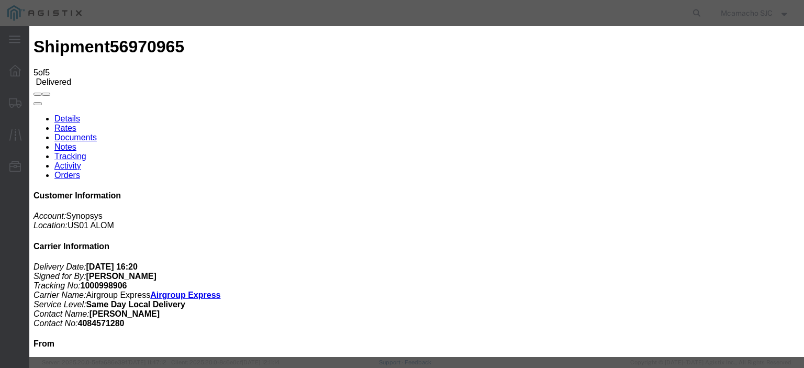
type input "POD"
select select "PROOF_OF_DELIVERY"
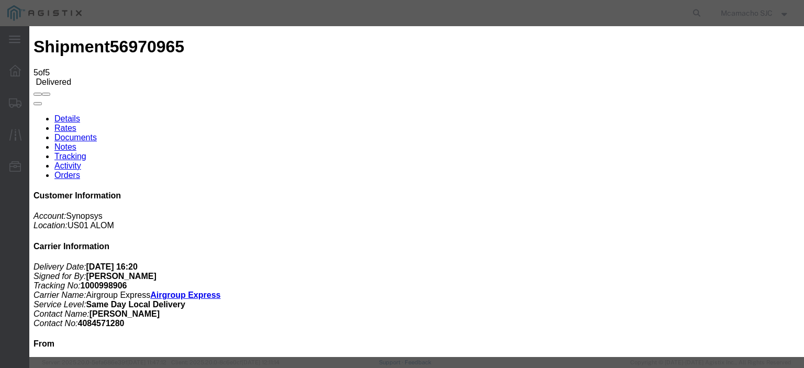
select select
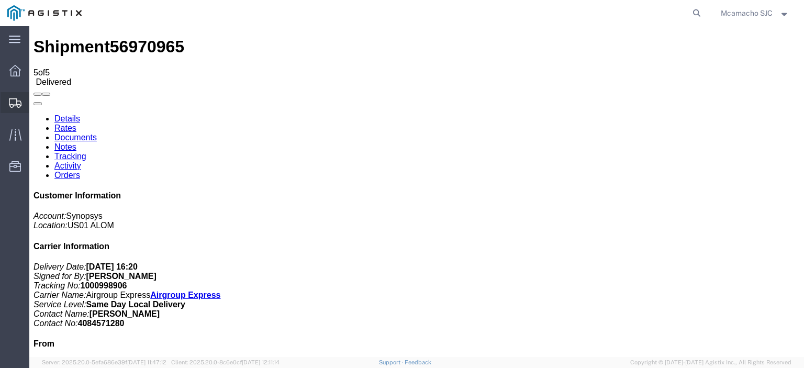
click at [17, 97] on svg-icon at bounding box center [15, 102] width 13 height 10
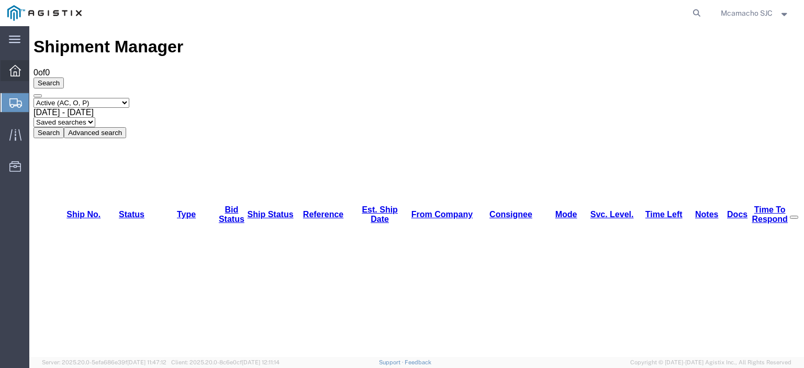
click at [36, 73] on span "Dashboard" at bounding box center [32, 70] width 7 height 21
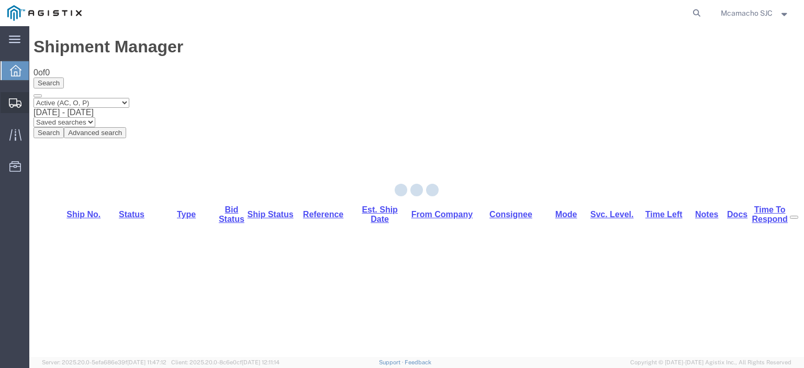
click at [21, 104] on icon at bounding box center [15, 102] width 13 height 9
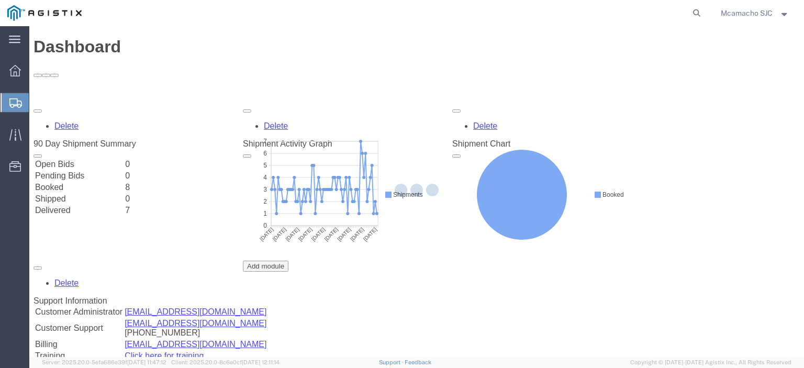
click at [25, 105] on div at bounding box center [15, 102] width 29 height 19
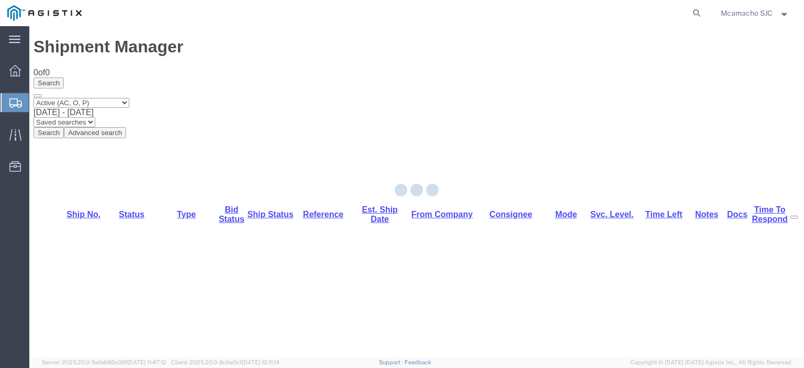
click at [101, 76] on div at bounding box center [416, 191] width 774 height 331
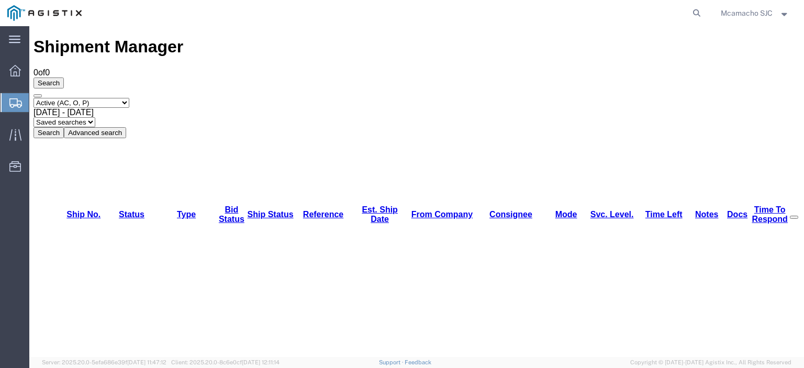
click at [100, 98] on select "Select status Active (AC, O, P) All Approved Awaiting Confirmation (AC) Booked …" at bounding box center [81, 103] width 96 height 10
select select "BOOK"
click at [33, 98] on select "Select status Active (AC, O, P) All Approved Awaiting Confirmation (AC) Booked …" at bounding box center [81, 103] width 96 height 10
click at [64, 127] on button "Search" at bounding box center [48, 132] width 30 height 11
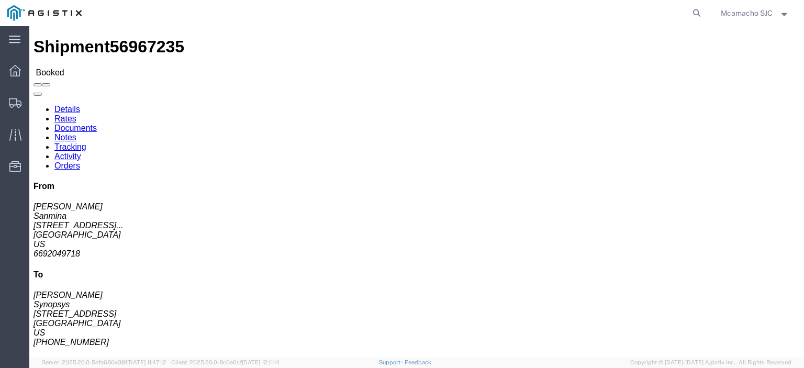
click link "Tracking"
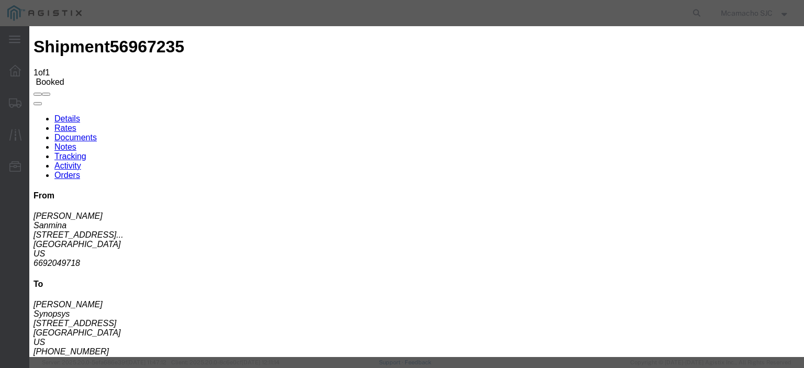
type input "[DATE]"
type input "2:00 PM"
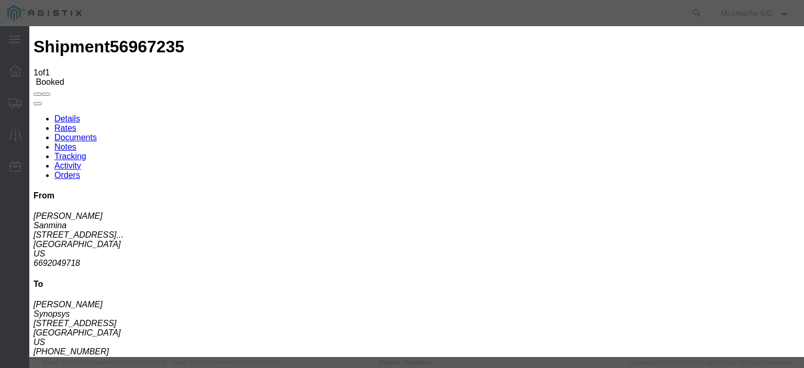
type input "[DATE]"
type input "4:20 PM"
select select "DELIVRED"
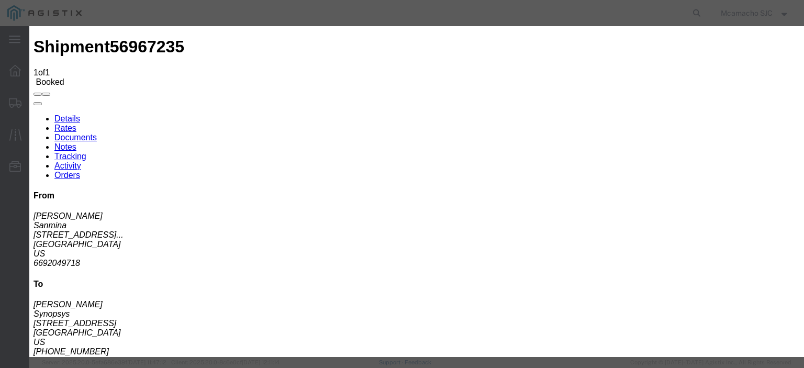
type input "[DATE]"
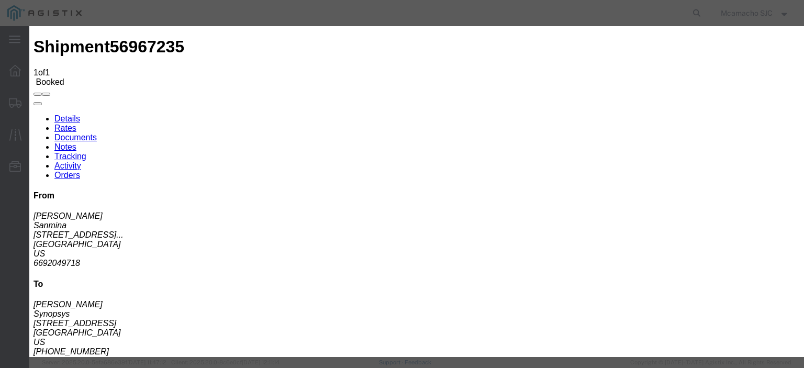
type input "[PERSON_NAME]"
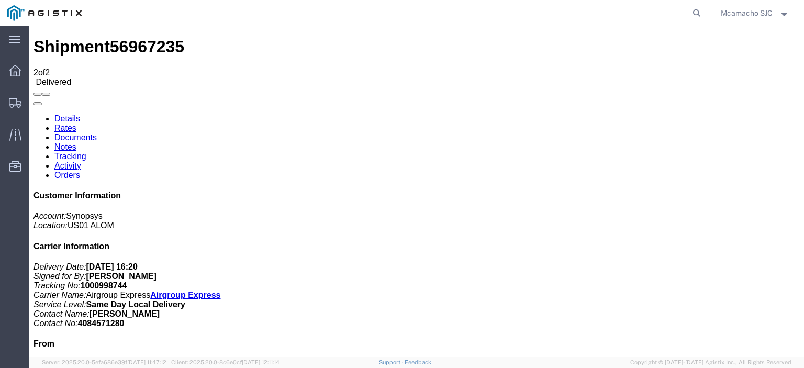
click at [97, 133] on link "Documents" at bounding box center [75, 137] width 42 height 9
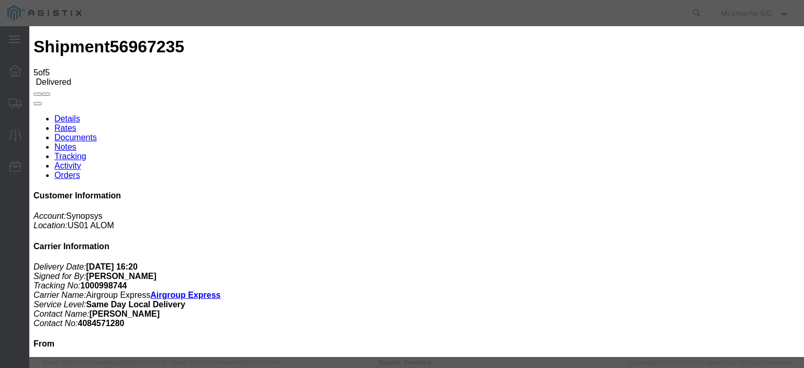
type input "C:\fakepath\1000998744 POD.pdf"
type input "AIRGROUP"
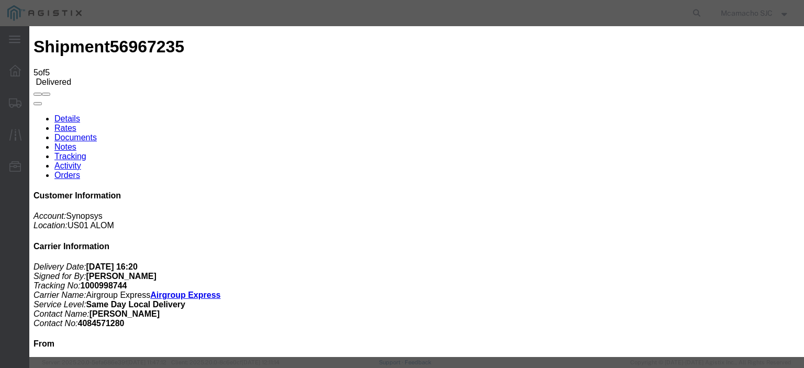
type input "POD"
select select "PROOF_OF_DELIVERY"
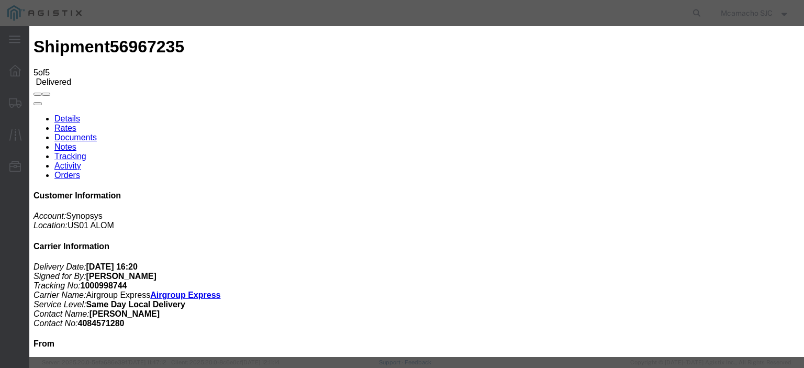
select select
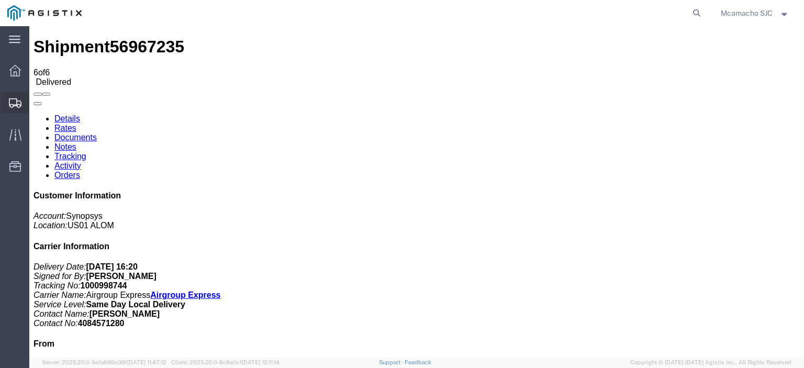
click at [36, 98] on span "Shipments" at bounding box center [32, 102] width 7 height 21
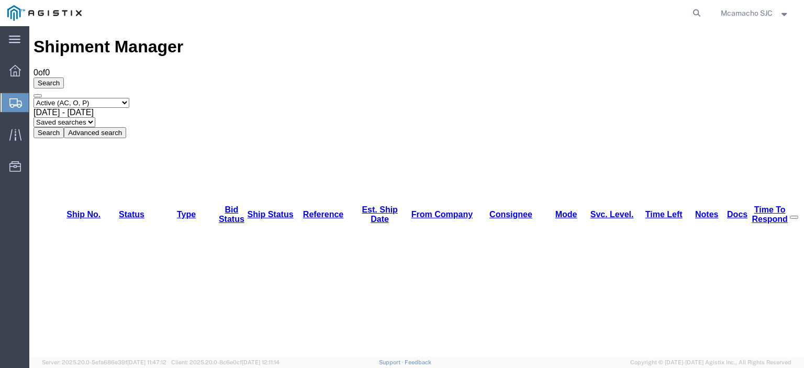
click at [66, 98] on select "Select status Active (AC, O, P) All Approved Awaiting Confirmation (AC) Booked …" at bounding box center [81, 103] width 96 height 10
select select "BOOK"
click at [33, 98] on select "Select status Active (AC, O, P) All Approved Awaiting Confirmation (AC) Booked …" at bounding box center [81, 103] width 96 height 10
click at [64, 127] on button "Search" at bounding box center [48, 132] width 30 height 11
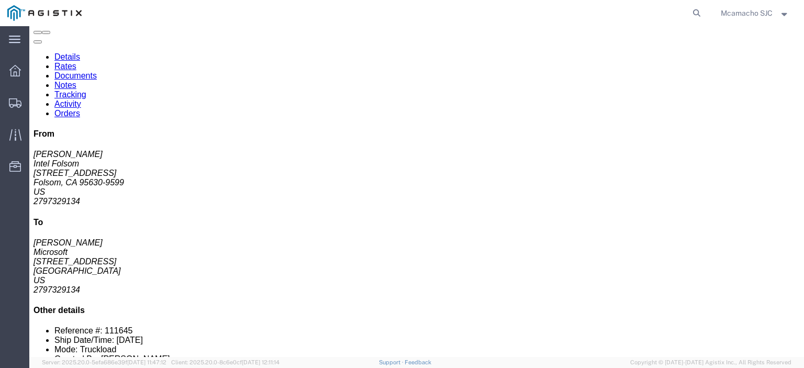
click link "Tracking"
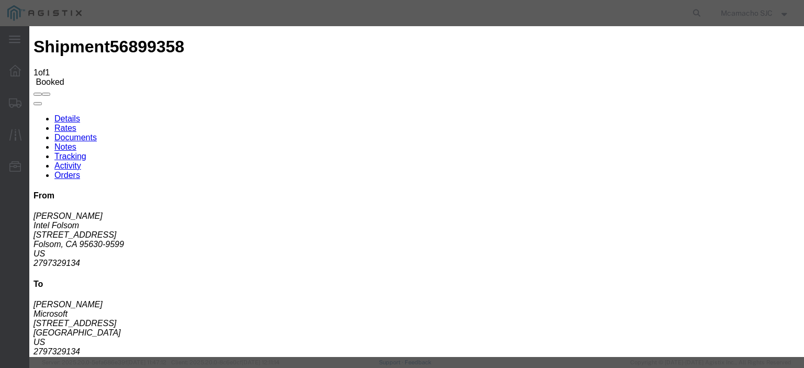
type input "[DATE]"
type input "2:00 PM"
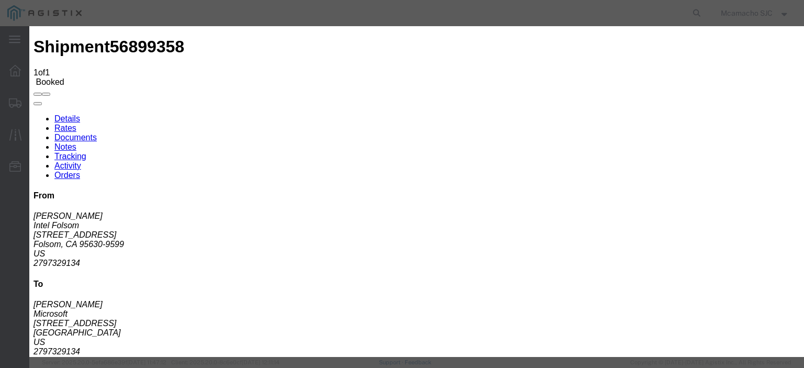
type input "[DATE]"
type input "10:26 AM"
select select "DELIVRED"
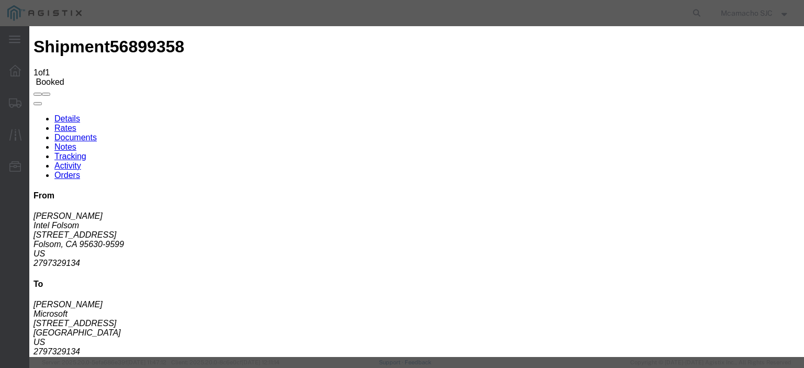
type input "[DATE]"
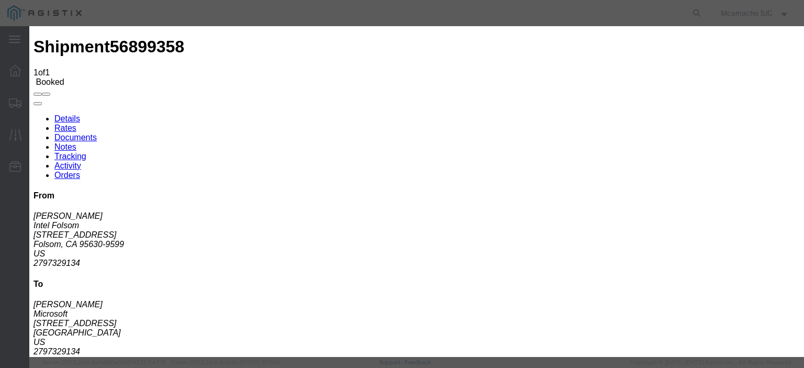
type input "VI [PERSON_NAME]"
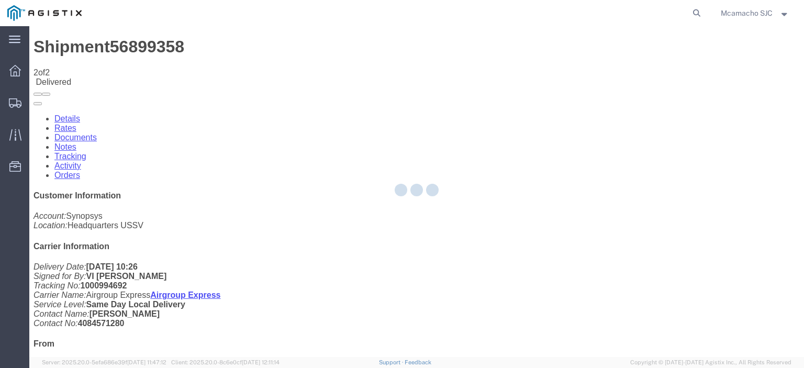
click at [140, 67] on div at bounding box center [416, 191] width 774 height 331
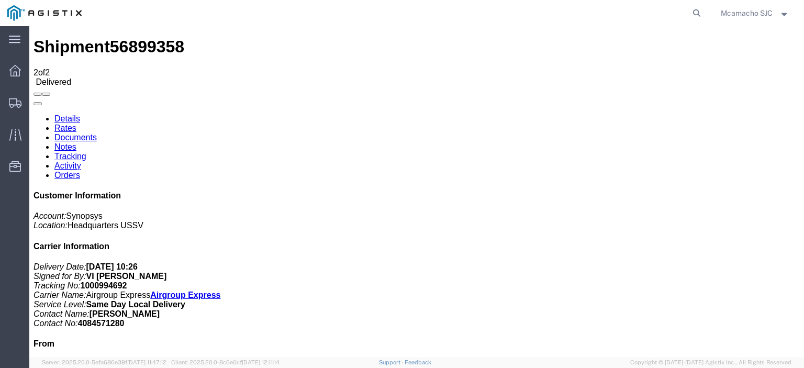
click at [97, 133] on link "Documents" at bounding box center [75, 137] width 42 height 9
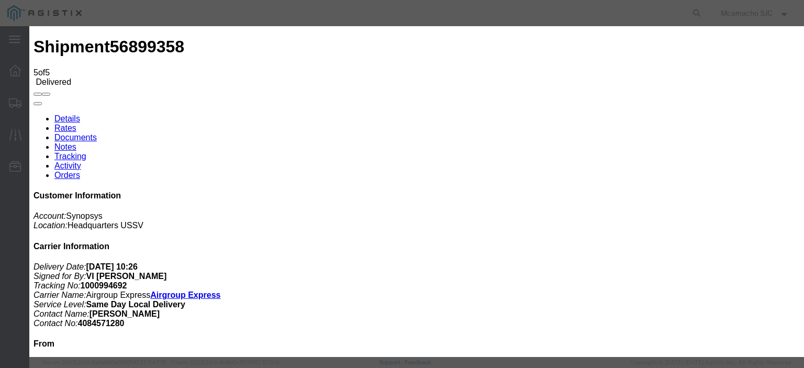
type input "C:\fakepath\1000994692 POD.pdf"
drag, startPoint x: 386, startPoint y: 111, endPoint x: 390, endPoint y: 115, distance: 5.6
type input "AIRGROUP"
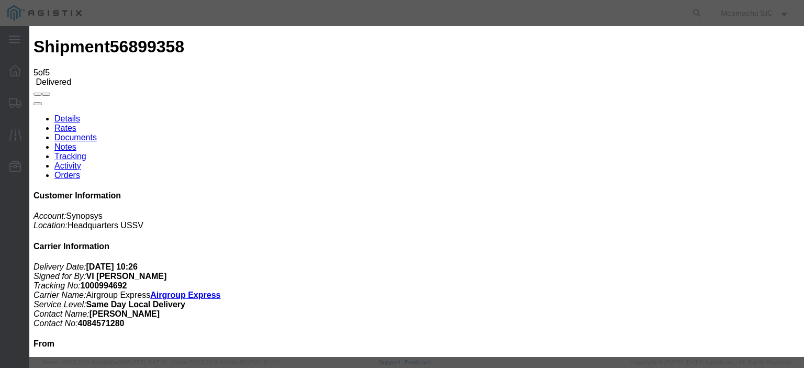
drag, startPoint x: 502, startPoint y: 108, endPoint x: 509, endPoint y: 116, distance: 10.0
type input "POD"
drag, startPoint x: 626, startPoint y: 111, endPoint x: 630, endPoint y: 117, distance: 6.7
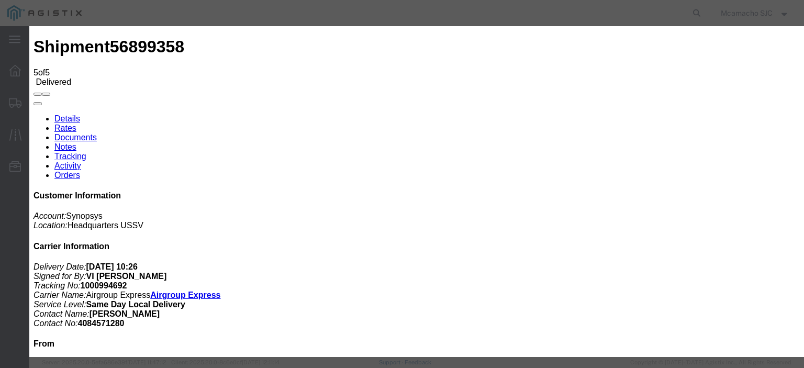
select select "PROOF_OF_DELIVERY"
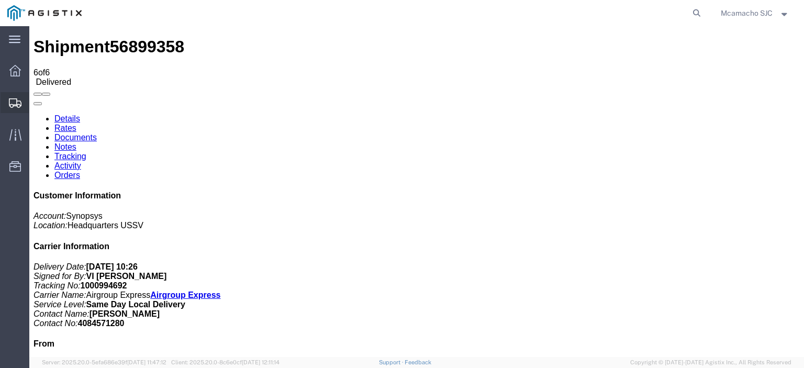
click at [36, 98] on span "Shipments" at bounding box center [32, 102] width 7 height 21
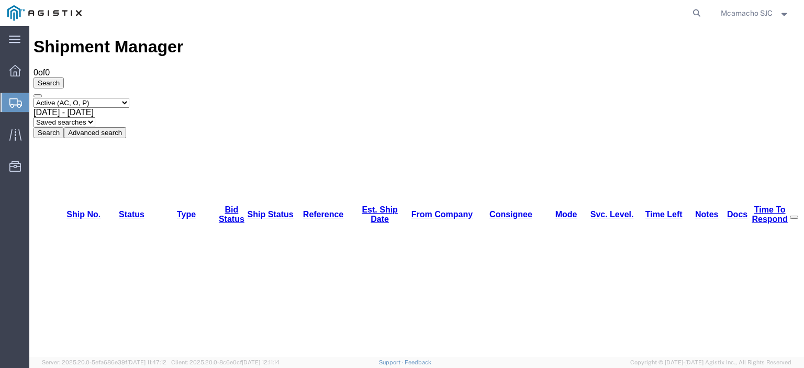
click at [98, 98] on select "Select status Active (AC, O, P) All Approved Awaiting Confirmation (AC) Booked …" at bounding box center [81, 103] width 96 height 10
select select "BOOK"
click at [33, 98] on select "Select status Active (AC, O, P) All Approved Awaiting Confirmation (AC) Booked …" at bounding box center [81, 103] width 96 height 10
click at [64, 127] on button "Search" at bounding box center [48, 132] width 30 height 11
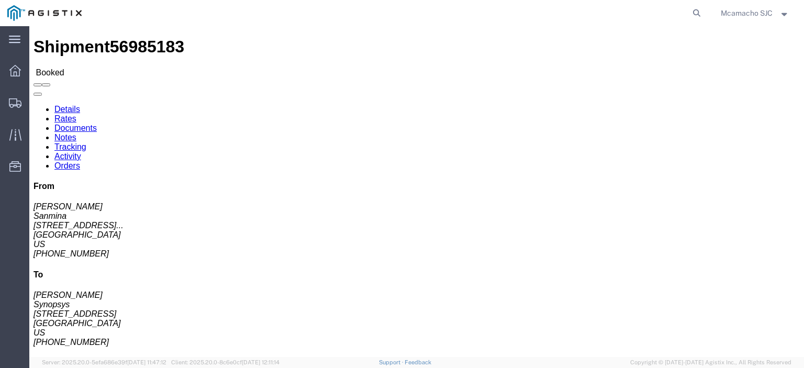
click link "Tracking"
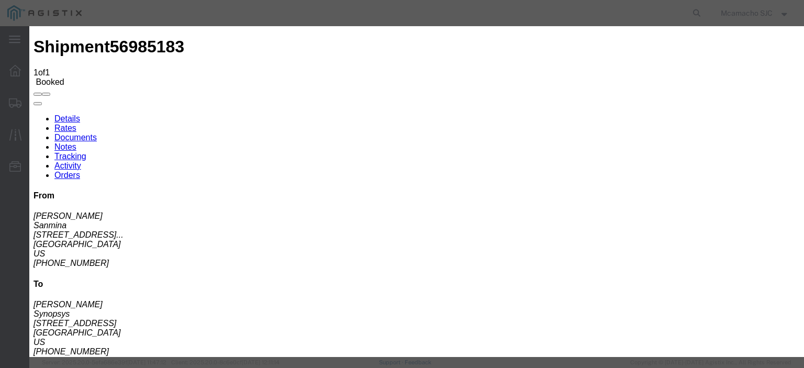
type input "[DATE]"
type input "2:00 PM"
type input "[DATE]"
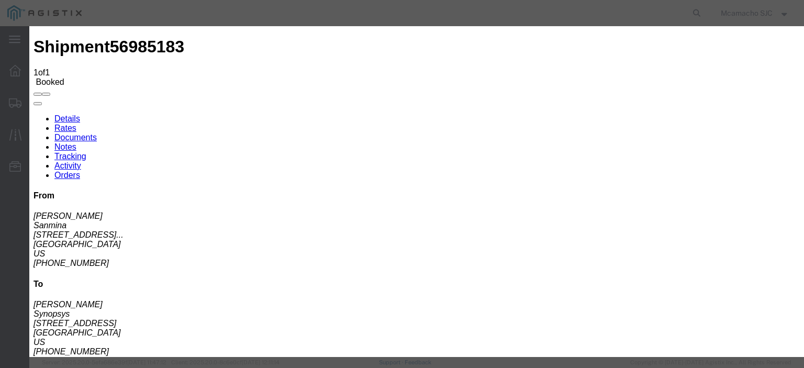
type input "4:06 PM"
select select "DELIVRED"
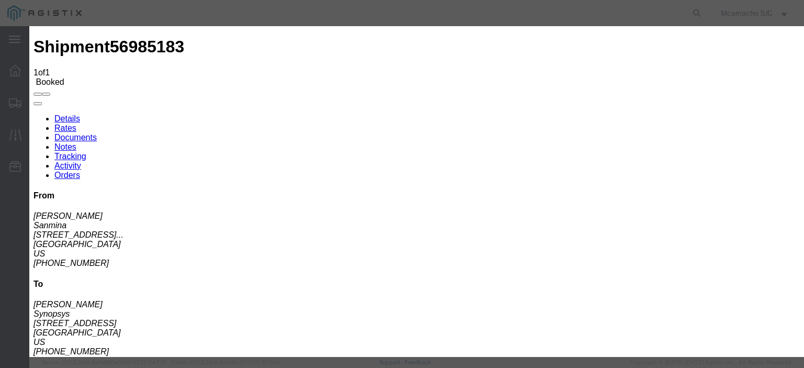
type input "[DATE]"
type input "[PERSON_NAME]"
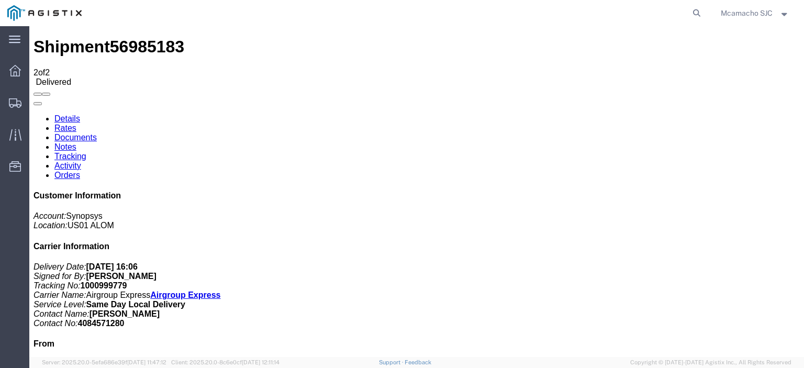
click at [97, 133] on link "Documents" at bounding box center [75, 137] width 42 height 9
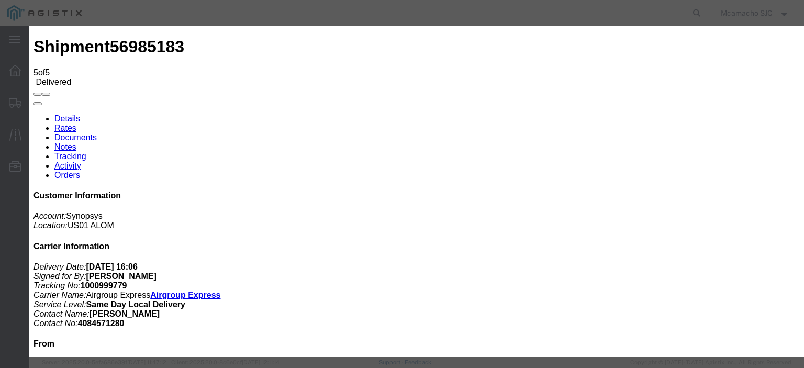
type input "C:\fakepath\1000999779 POD.pdf"
type input "AIRGROUP"
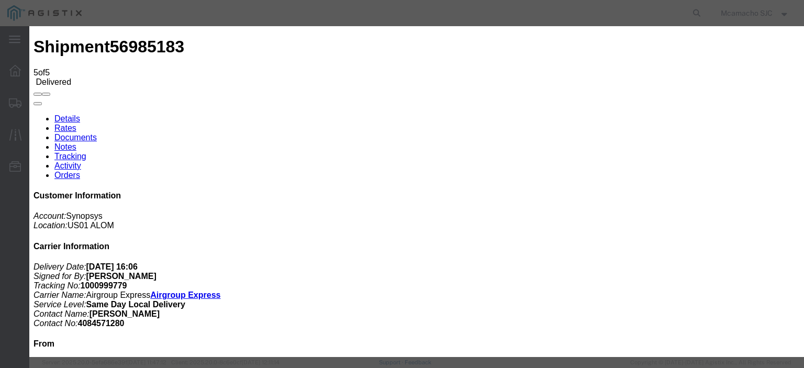
type input "POD"
select select "PROOF_OF_DELIVERY"
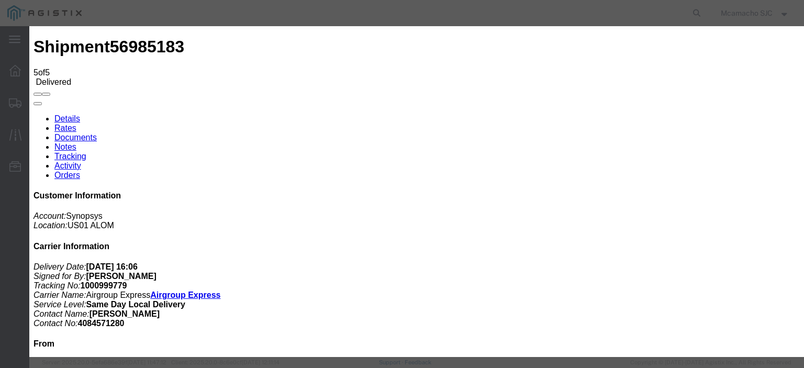
select select
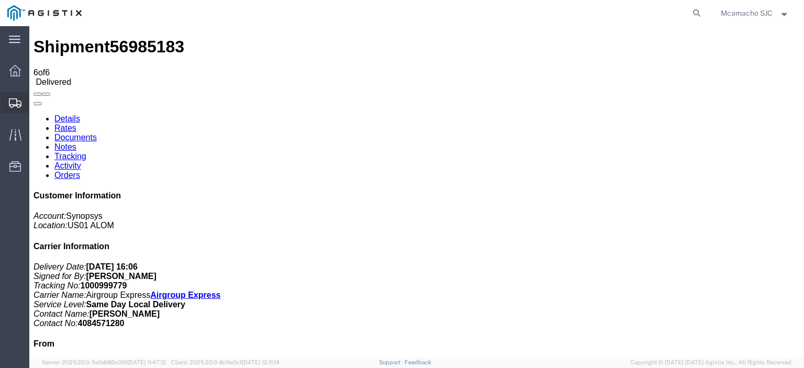
click at [14, 99] on icon at bounding box center [15, 102] width 13 height 9
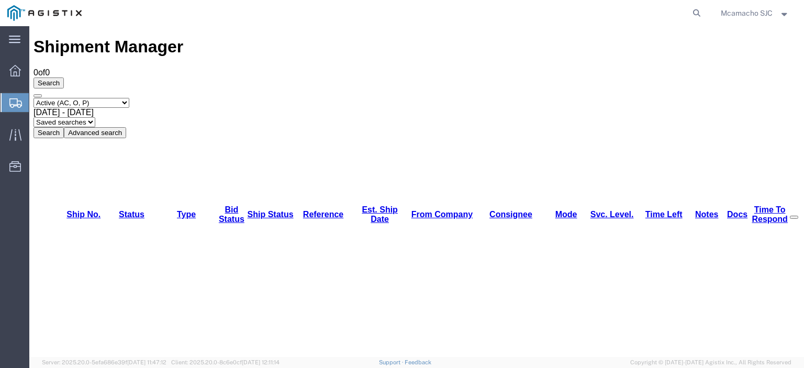
click at [94, 98] on select "Select status Active (AC, O, P) All Approved Awaiting Confirmation (AC) Booked …" at bounding box center [81, 103] width 96 height 10
select select "BOOK"
click at [33, 98] on select "Select status Active (AC, O, P) All Approved Awaiting Confirmation (AC) Booked …" at bounding box center [81, 103] width 96 height 10
click at [64, 127] on button "Search" at bounding box center [48, 132] width 30 height 11
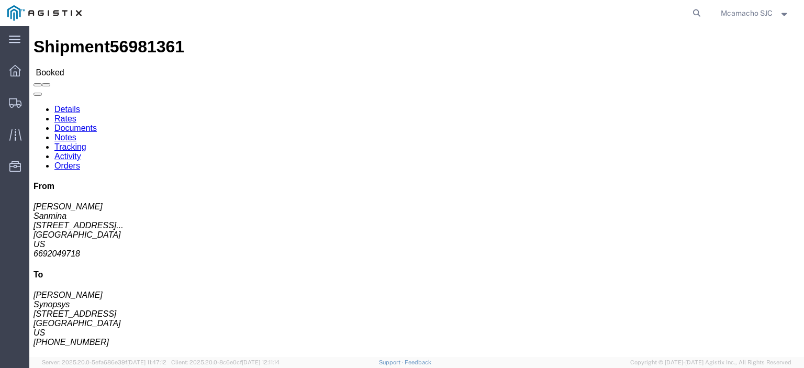
click link "Tracking"
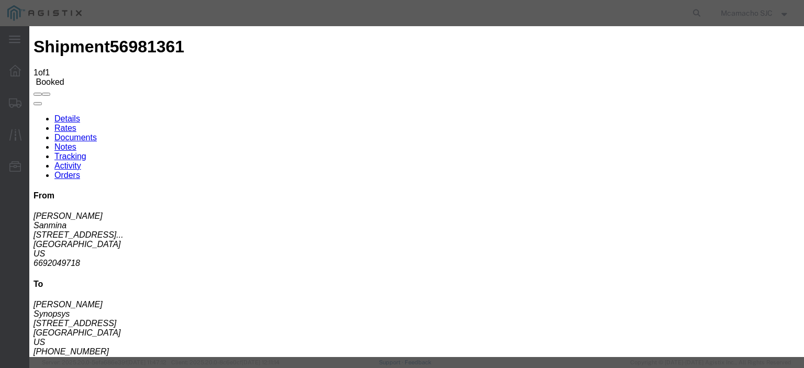
type input "[DATE]"
type input "2:00 PM"
type input "[DATE]"
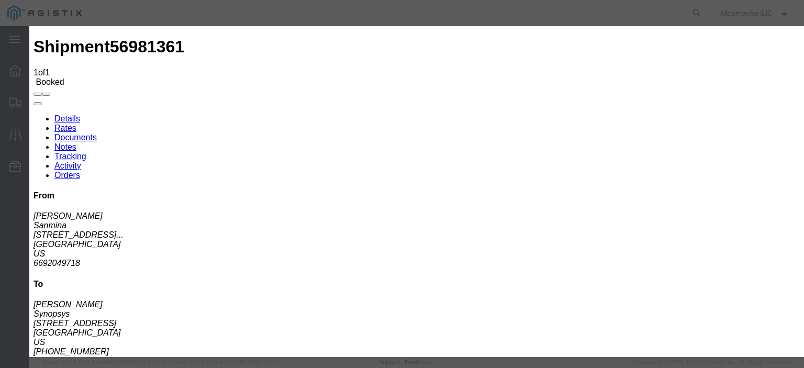
type input "4:06 PM"
select select "DELIVRED"
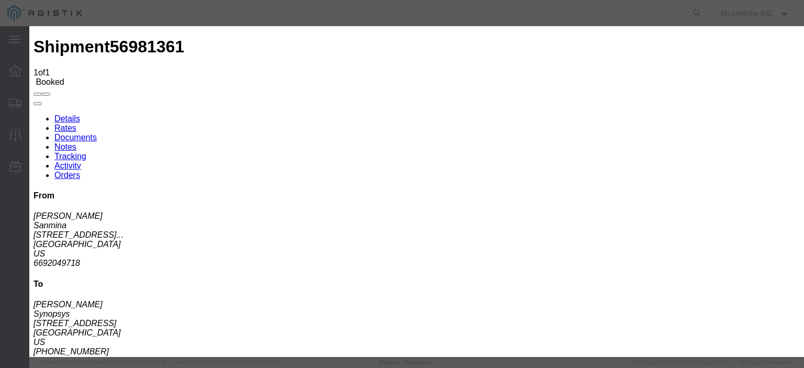
type input "[DATE]"
type input "[PERSON_NAME]"
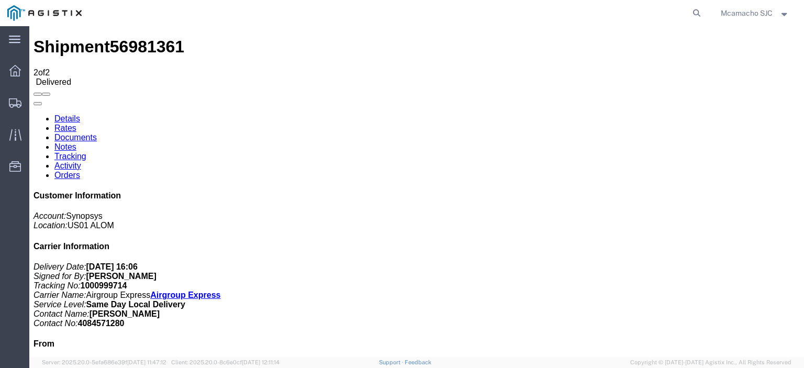
click at [97, 133] on link "Documents" at bounding box center [75, 137] width 42 height 9
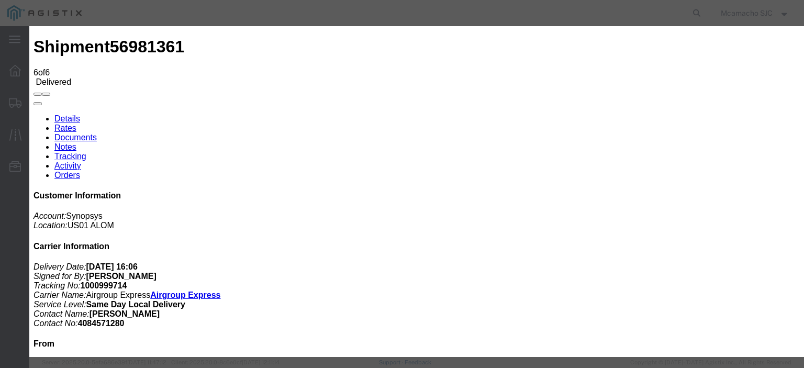
drag, startPoint x: 476, startPoint y: 108, endPoint x: 486, endPoint y: 109, distance: 9.5
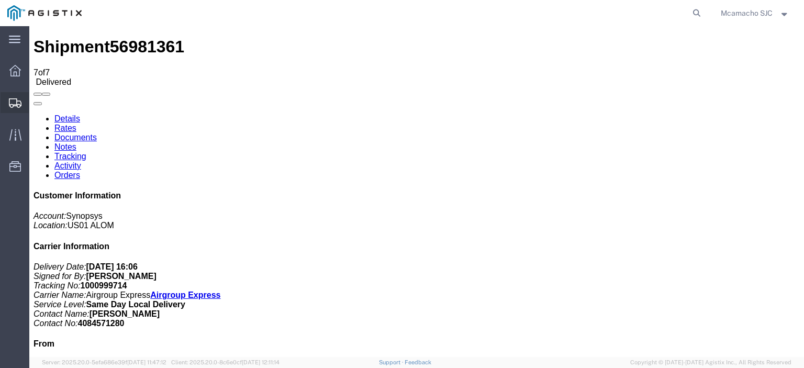
click at [36, 98] on span "Shipments" at bounding box center [32, 102] width 7 height 21
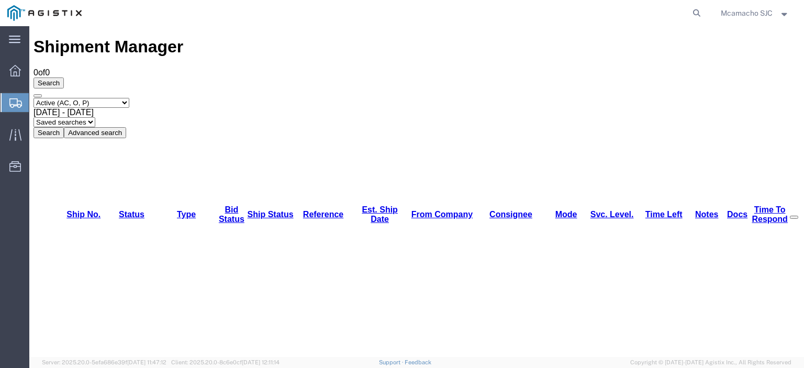
click at [72, 98] on select "Select status Active (AC, O, P) All Approved Awaiting Confirmation (AC) Booked …" at bounding box center [81, 103] width 96 height 10
click at [33, 98] on select "Select status Active (AC, O, P) All Approved Awaiting Confirmation (AC) Booked …" at bounding box center [81, 103] width 96 height 10
click at [64, 127] on button "Search" at bounding box center [48, 132] width 30 height 11
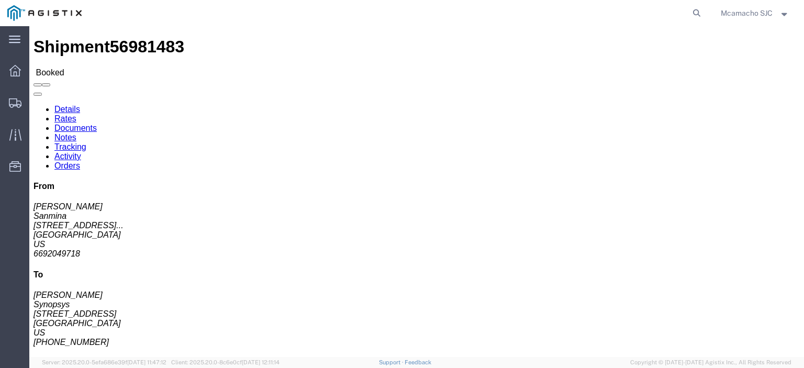
click link "Tracking"
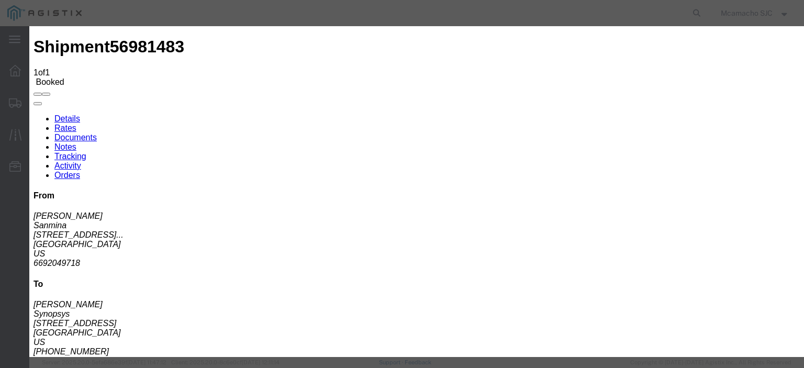
drag, startPoint x: 252, startPoint y: 92, endPoint x: 256, endPoint y: 98, distance: 7.4
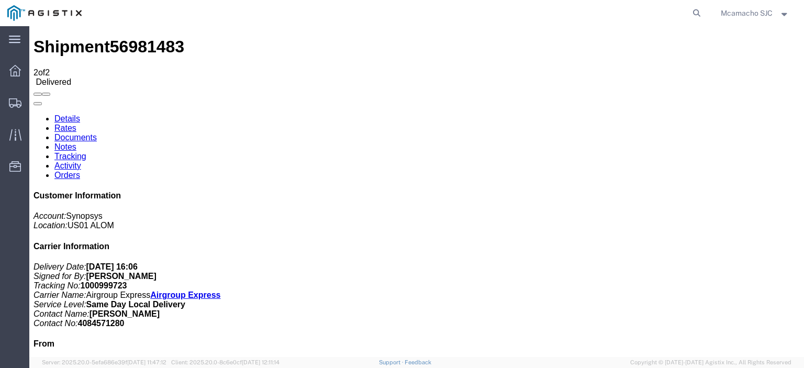
click at [97, 133] on link "Documents" at bounding box center [75, 137] width 42 height 9
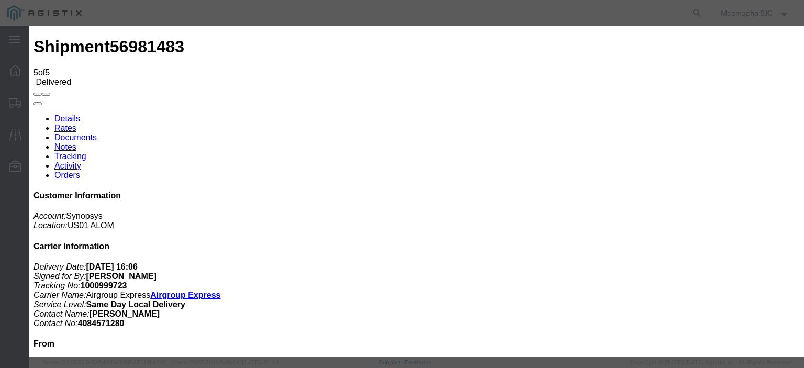
drag, startPoint x: 353, startPoint y: 102, endPoint x: 355, endPoint y: 108, distance: 6.5
drag, startPoint x: 356, startPoint y: 111, endPoint x: 364, endPoint y: 117, distance: 10.2
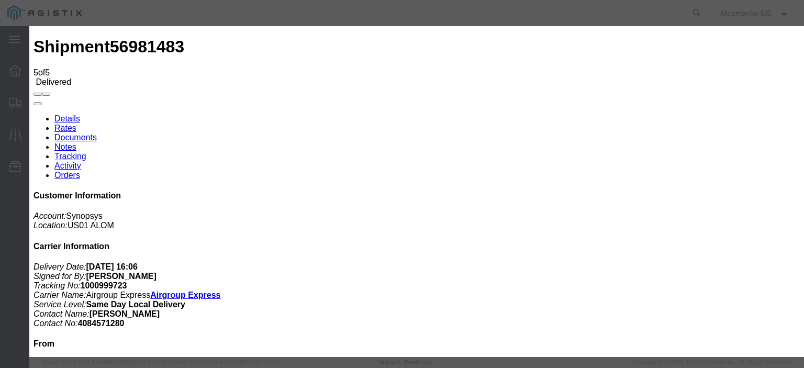
drag, startPoint x: 628, startPoint y: 110, endPoint x: 630, endPoint y: 116, distance: 5.6
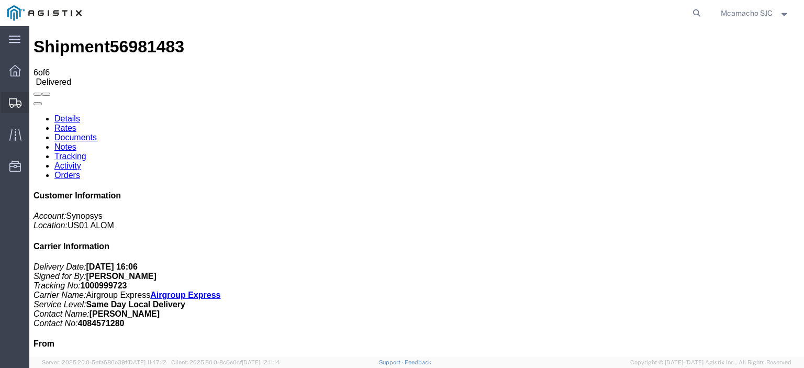
click at [13, 104] on icon at bounding box center [15, 102] width 13 height 9
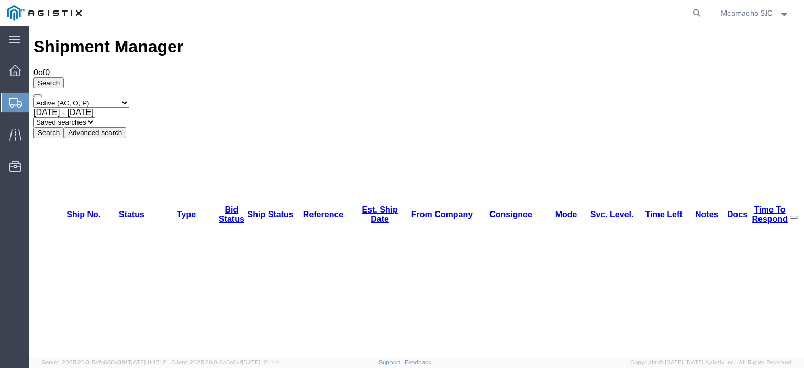
click at [67, 98] on select "Select status Active (AC, O, P) All Approved Awaiting Confirmation (AC) Booked …" at bounding box center [81, 103] width 96 height 10
click at [33, 98] on select "Select status Active (AC, O, P) All Approved Awaiting Confirmation (AC) Booked …" at bounding box center [81, 103] width 96 height 10
click at [64, 127] on button "Search" at bounding box center [48, 132] width 30 height 11
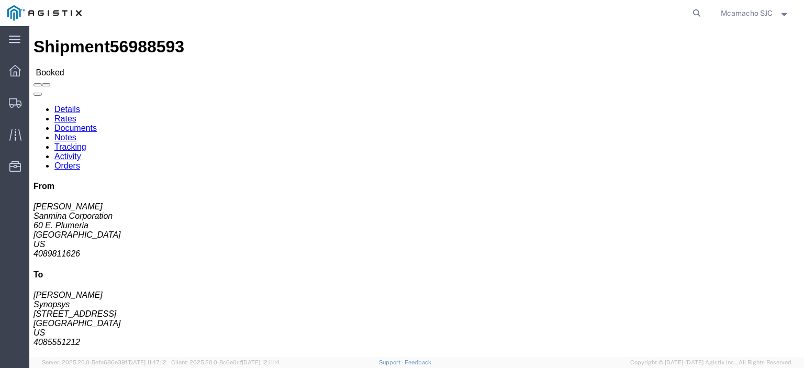
click link "Tracking"
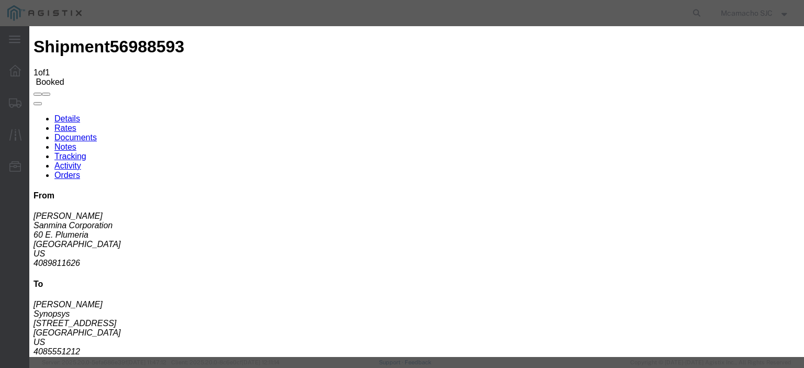
drag, startPoint x: 264, startPoint y: 94, endPoint x: 270, endPoint y: 98, distance: 7.5
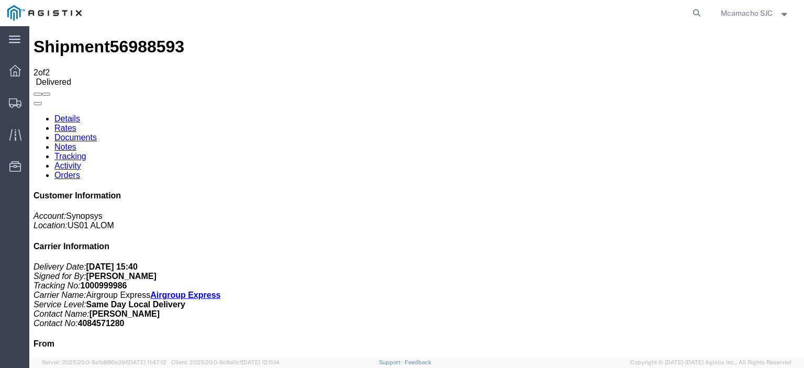
click at [97, 133] on link "Documents" at bounding box center [75, 137] width 42 height 9
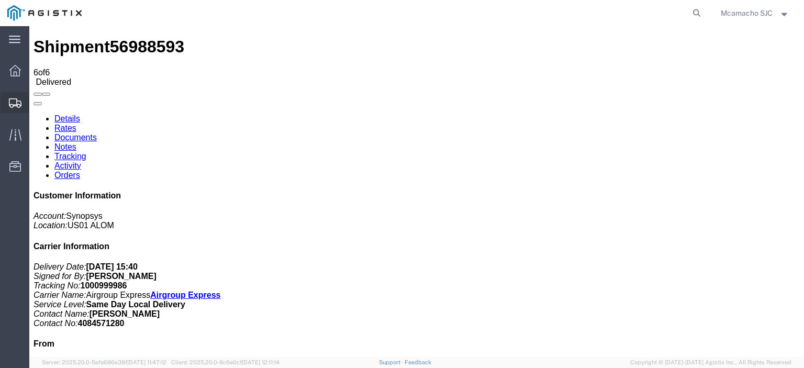
click at [36, 100] on span "Shipments" at bounding box center [32, 102] width 7 height 21
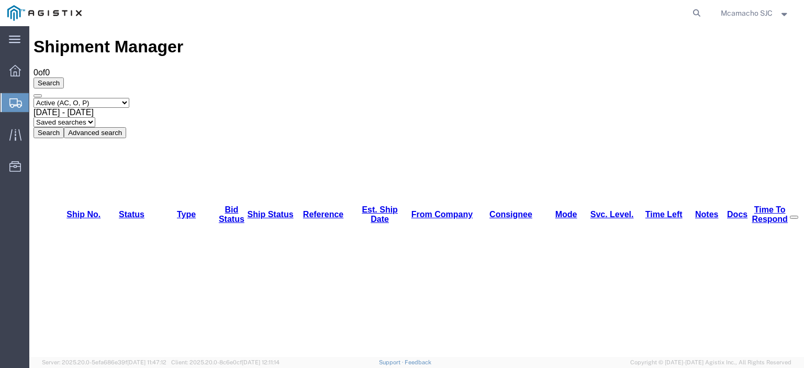
click at [87, 98] on select "Select status Active (AC, O, P) All Approved Awaiting Confirmation (AC) Booked …" at bounding box center [81, 103] width 96 height 10
click at [33, 98] on select "Select status Active (AC, O, P) All Approved Awaiting Confirmation (AC) Booked …" at bounding box center [81, 103] width 96 height 10
click at [64, 127] on button "Search" at bounding box center [48, 132] width 30 height 11
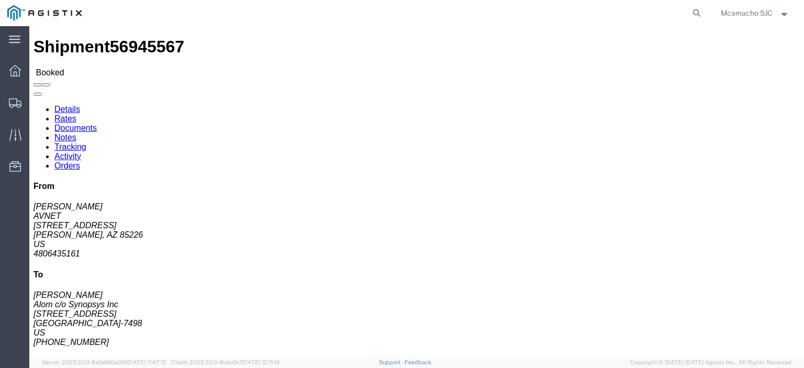
click link "Tracking"
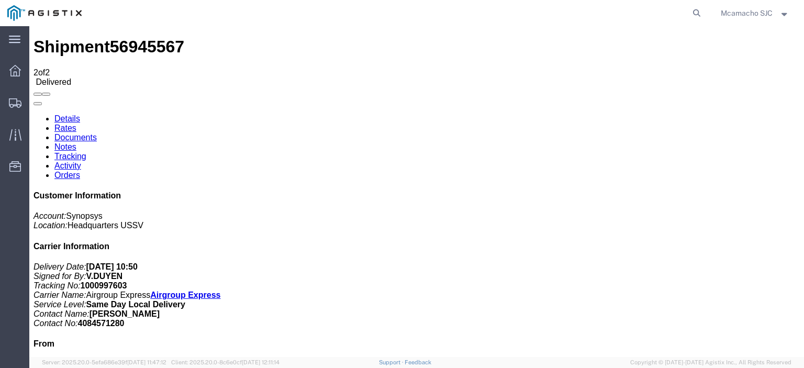
click at [97, 133] on link "Documents" at bounding box center [75, 137] width 42 height 9
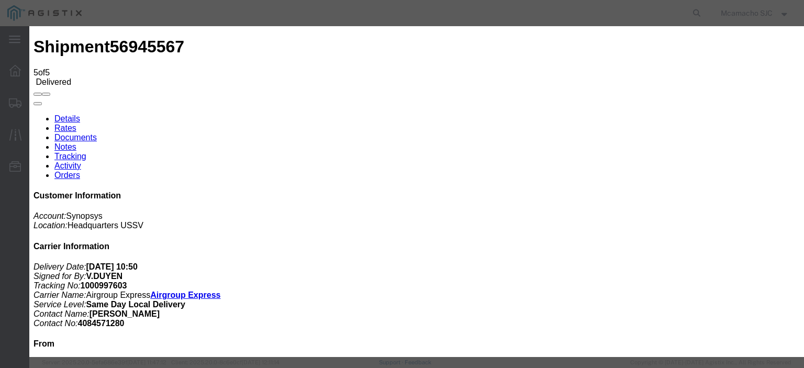
drag, startPoint x: 386, startPoint y: 111, endPoint x: 391, endPoint y: 117, distance: 7.8
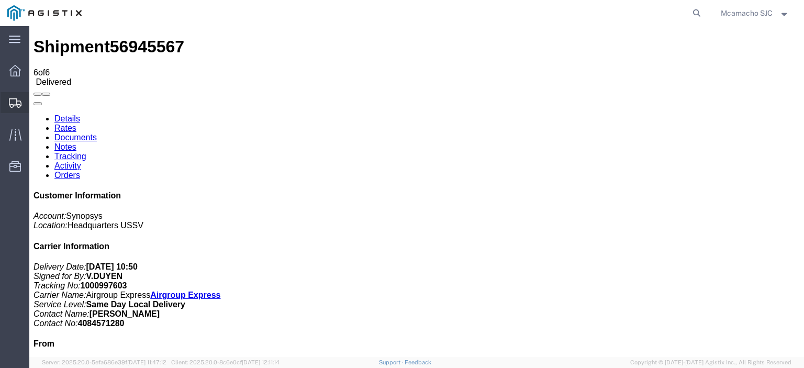
click at [17, 95] on div at bounding box center [15, 102] width 29 height 21
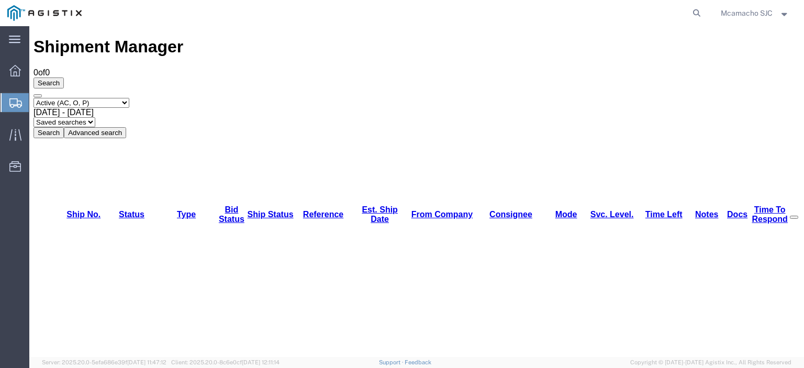
click at [115, 98] on select "Select status Active (AC, O, P) All Approved Awaiting Confirmation (AC) Booked …" at bounding box center [81, 103] width 96 height 10
click at [33, 98] on select "Select status Active (AC, O, P) All Approved Awaiting Confirmation (AC) Booked …" at bounding box center [81, 103] width 96 height 10
click at [64, 127] on button "Search" at bounding box center [48, 132] width 30 height 11
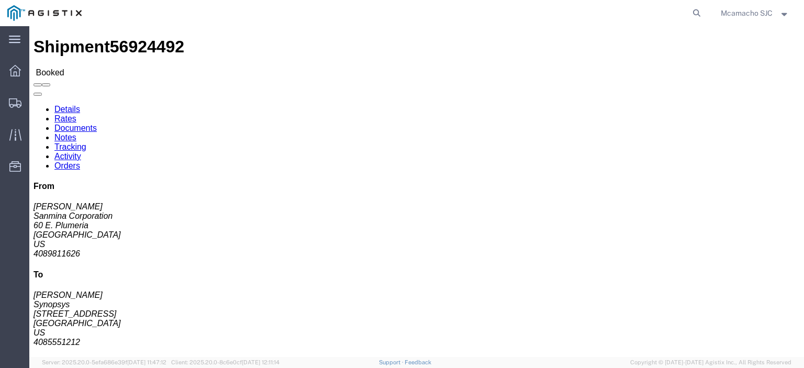
click link "Tracking"
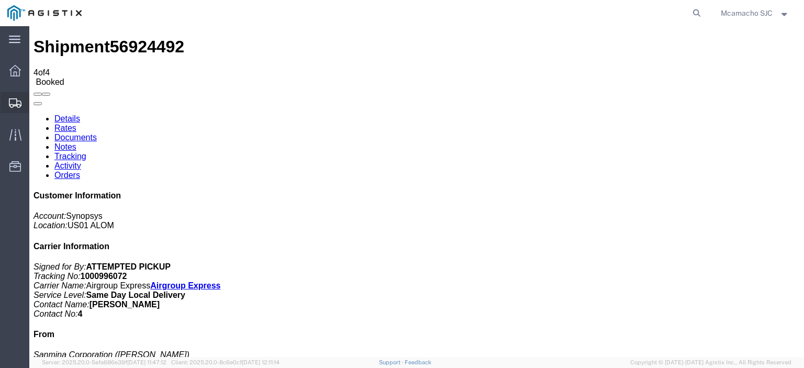
click at [15, 104] on icon at bounding box center [15, 102] width 13 height 9
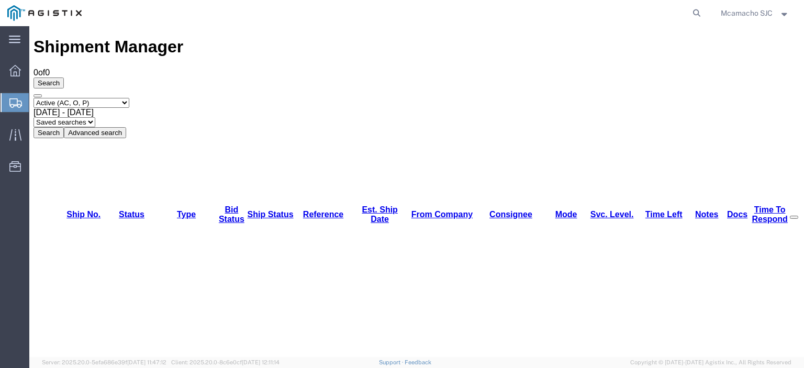
click at [76, 98] on select "Select status Active (AC, O, P) All Approved Awaiting Confirmation (AC) Booked …" at bounding box center [81, 103] width 96 height 10
click at [33, 98] on select "Select status Active (AC, O, P) All Approved Awaiting Confirmation (AC) Booked …" at bounding box center [81, 103] width 96 height 10
click at [64, 127] on button "Search" at bounding box center [48, 132] width 30 height 11
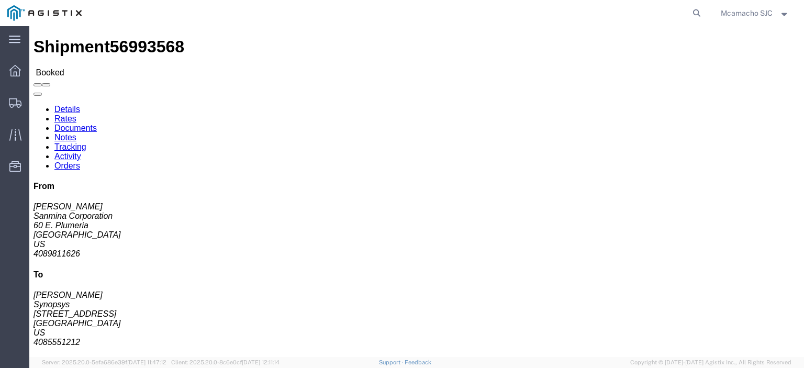
click link "Tracking"
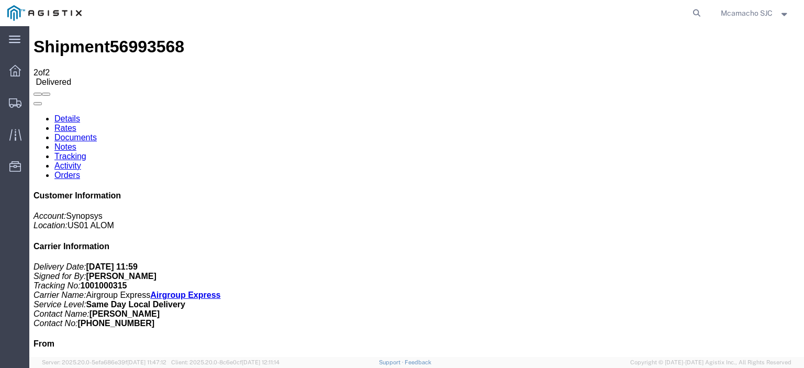
click at [97, 133] on link "Documents" at bounding box center [75, 137] width 42 height 9
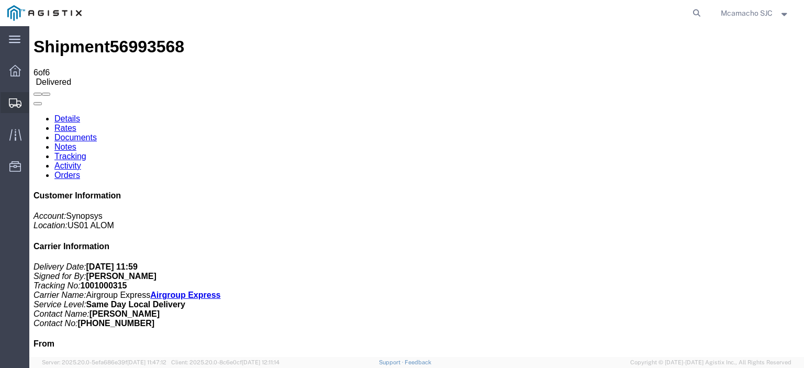
click at [17, 103] on icon at bounding box center [15, 102] width 13 height 9
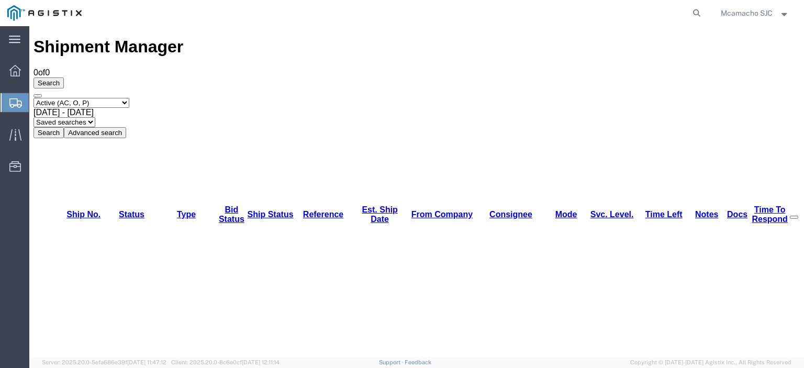
click at [114, 98] on select "Select status Active (AC, O, P) All Approved Awaiting Confirmation (AC) Booked …" at bounding box center [81, 103] width 96 height 10
click at [33, 98] on select "Select status Active (AC, O, P) All Approved Awaiting Confirmation (AC) Booked …" at bounding box center [81, 103] width 96 height 10
click at [64, 127] on button "Search" at bounding box center [48, 132] width 30 height 11
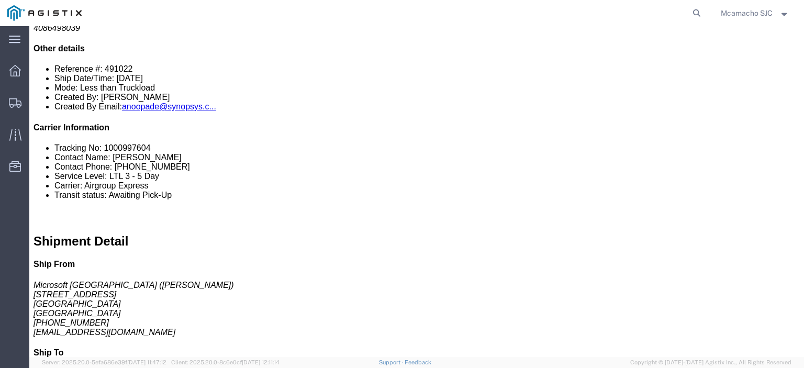
scroll to position [52, 0]
click link "Tracking"
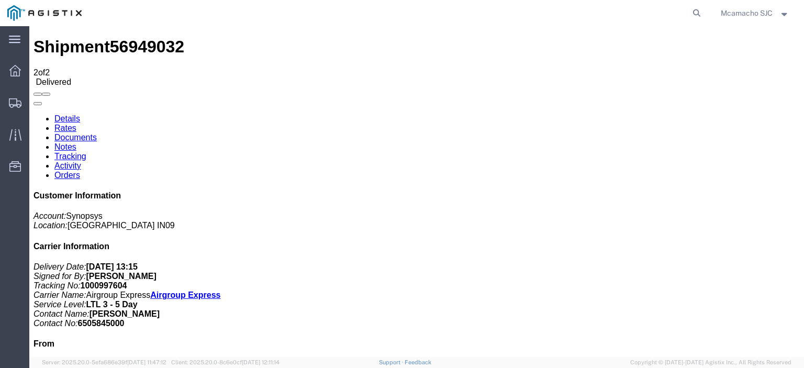
click at [97, 133] on link "Documents" at bounding box center [75, 137] width 42 height 9
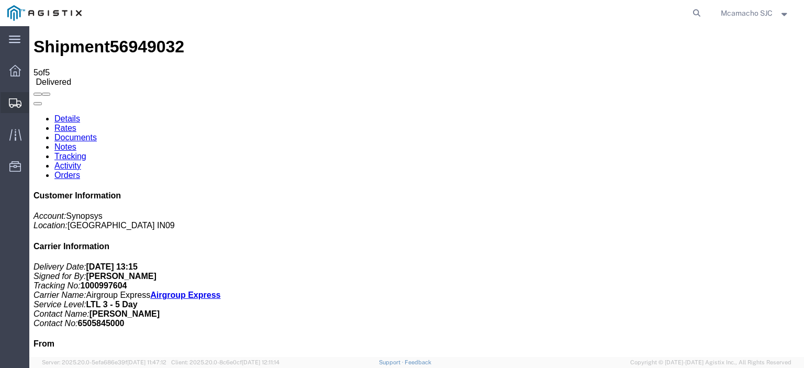
click at [36, 99] on span "Shipments" at bounding box center [32, 102] width 7 height 21
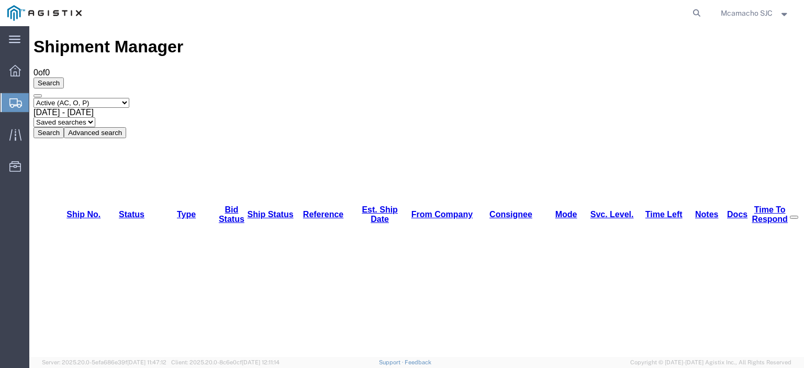
click at [74, 98] on select "Select status Active (AC, O, P) All Approved Awaiting Confirmation (AC) Booked …" at bounding box center [81, 103] width 96 height 10
click at [33, 98] on select "Select status Active (AC, O, P) All Approved Awaiting Confirmation (AC) Booked …" at bounding box center [81, 103] width 96 height 10
click at [64, 127] on button "Search" at bounding box center [48, 132] width 30 height 11
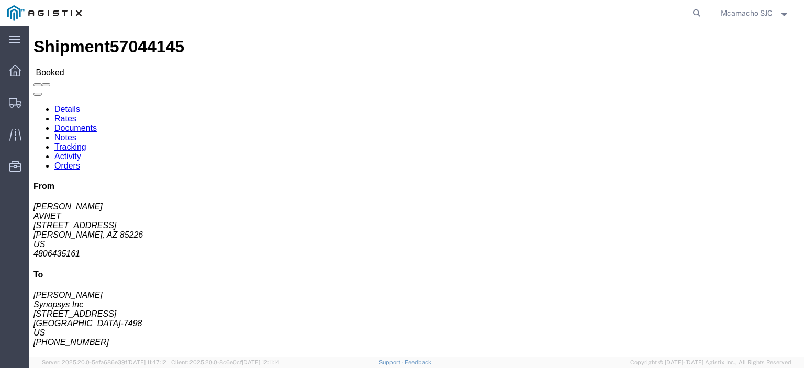
click link "Orders"
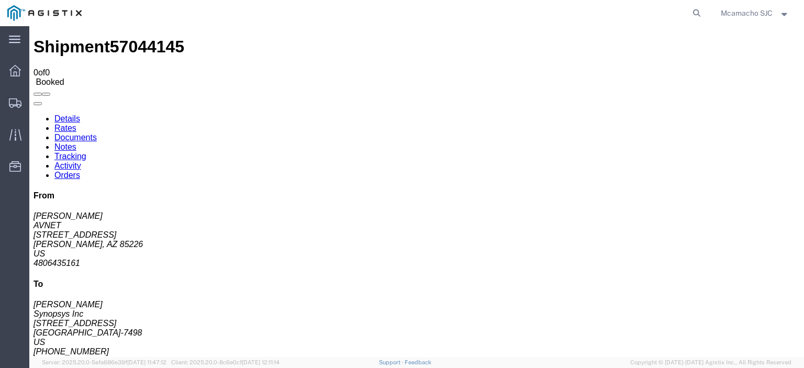
click at [81, 161] on link "Activity" at bounding box center [67, 165] width 27 height 9
click at [86, 152] on link "Tracking" at bounding box center [70, 156] width 32 height 9
click at [76, 142] on link "Notes" at bounding box center [65, 146] width 22 height 9
click at [97, 133] on link "Documents" at bounding box center [75, 137] width 42 height 9
click at [76, 123] on link "Rates" at bounding box center [65, 127] width 22 height 9
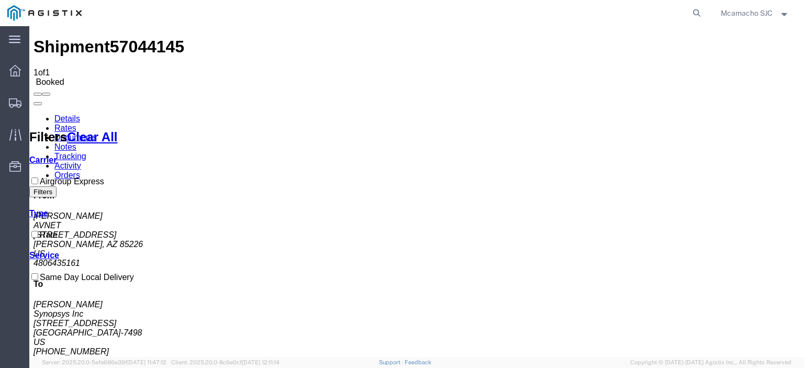
click at [64, 114] on link "Details" at bounding box center [67, 118] width 26 height 9
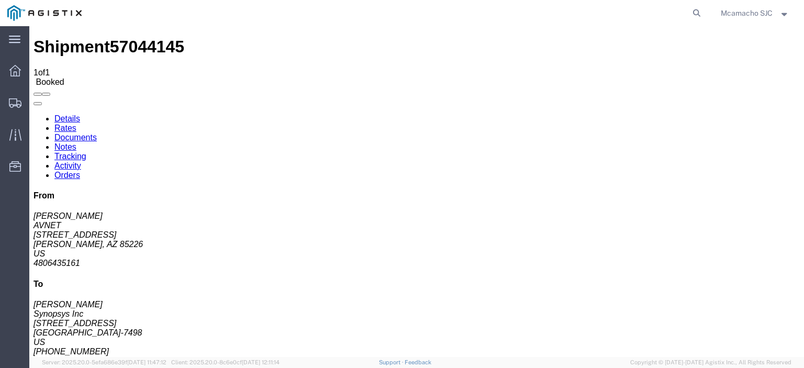
click link "Rates"
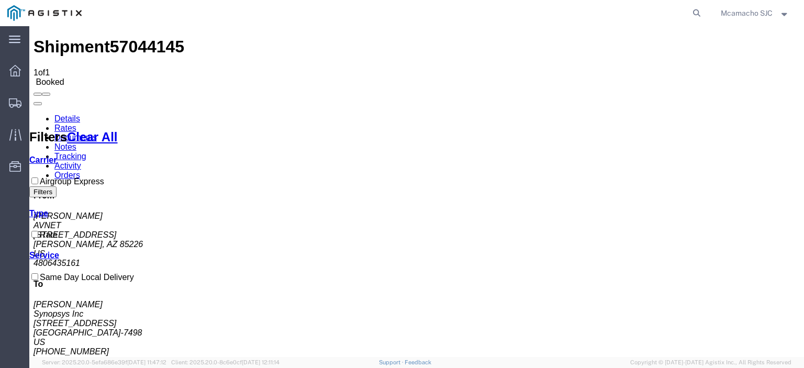
click at [57, 197] on button "Filters" at bounding box center [42, 191] width 27 height 11
click at [59, 260] on link "Service" at bounding box center [44, 255] width 30 height 9
click at [59, 260] on icon at bounding box center [59, 255] width 0 height 9
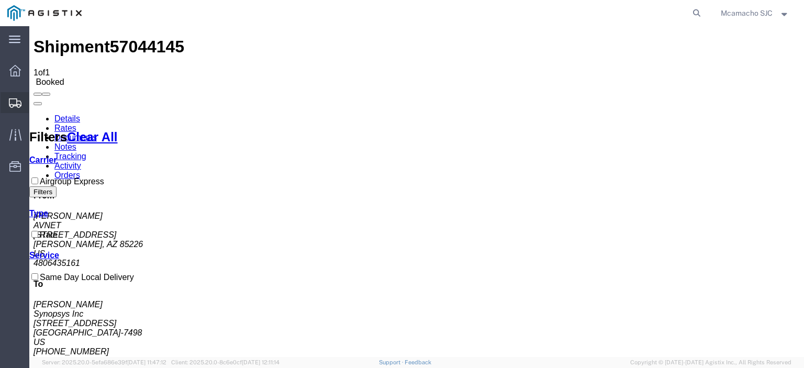
click at [12, 96] on div at bounding box center [15, 102] width 29 height 21
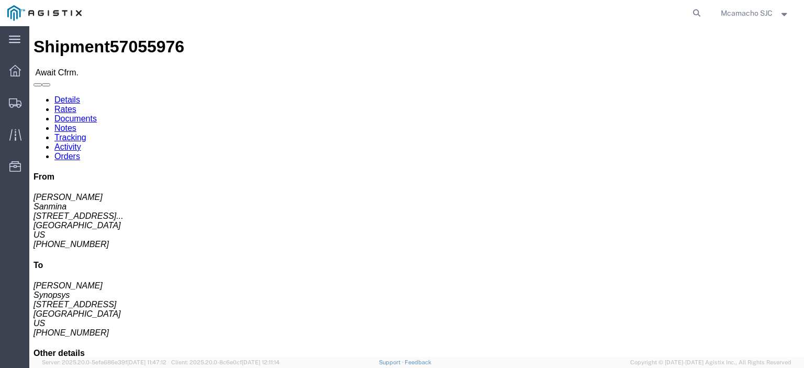
click link "Confirm"
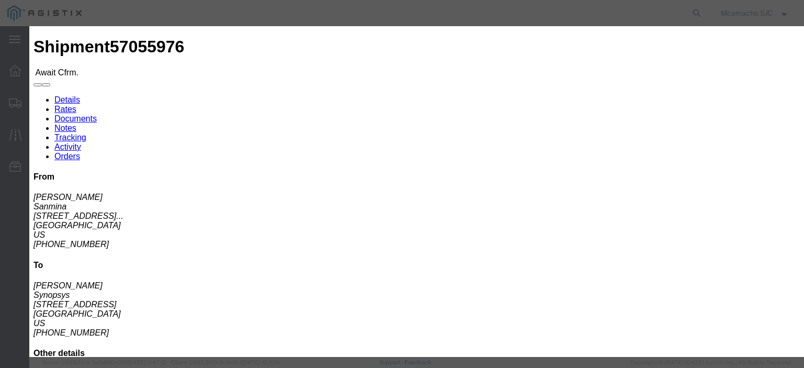
click input "text"
paste input "1001004137"
click td "7"
click select "Select Midnight 1 am 2 am 3 am 4 am 5 am 6 am 7 am 8 am 9 am 10 am 11 am 12 Noo…"
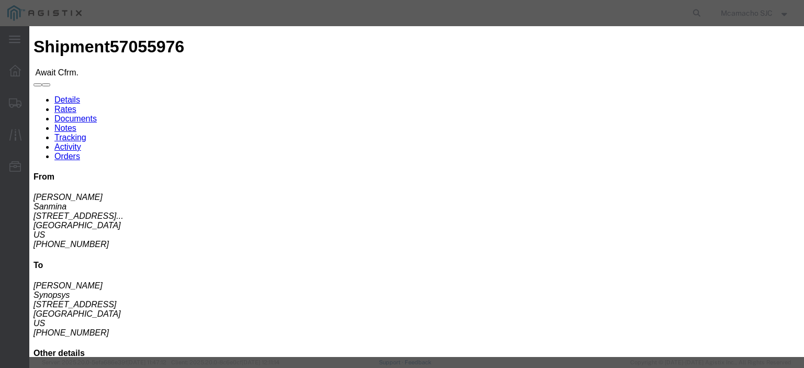
click select "Select Midnight 1 am 2 am 3 am 4 am 5 am 6 am 7 am 8 am 9 am 10 am 11 am 12 Noo…"
click button "Submit"
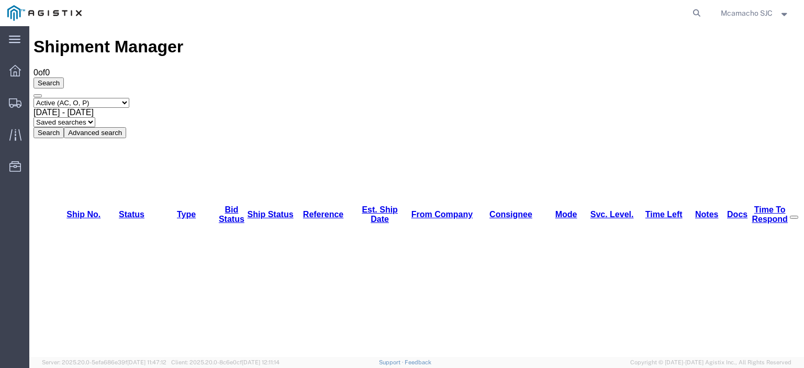
click at [84, 98] on select "Select status Active (AC, O, P) All Approved Awaiting Confirmation (AC) Booked …" at bounding box center [81, 103] width 96 height 10
click at [33, 98] on select "Select status Active (AC, O, P) All Approved Awaiting Confirmation (AC) Booked …" at bounding box center [81, 103] width 96 height 10
click at [64, 127] on button "Search" at bounding box center [48, 132] width 30 height 11
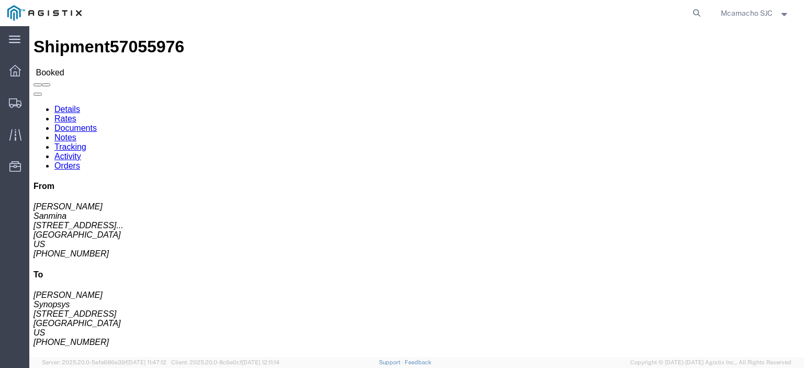
click link "Documents"
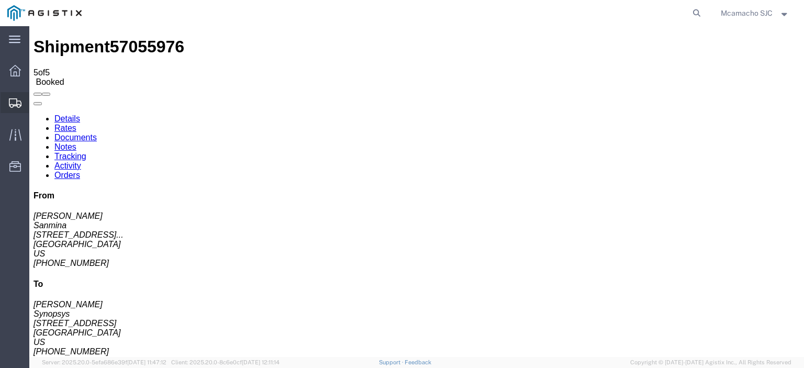
click at [17, 104] on icon at bounding box center [15, 102] width 13 height 9
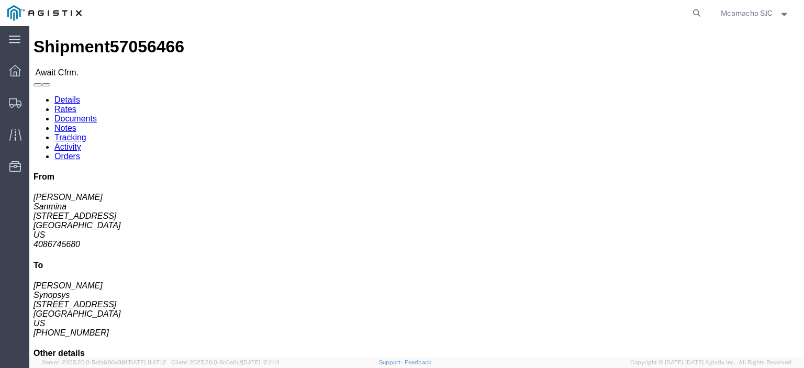
click link "Confirm"
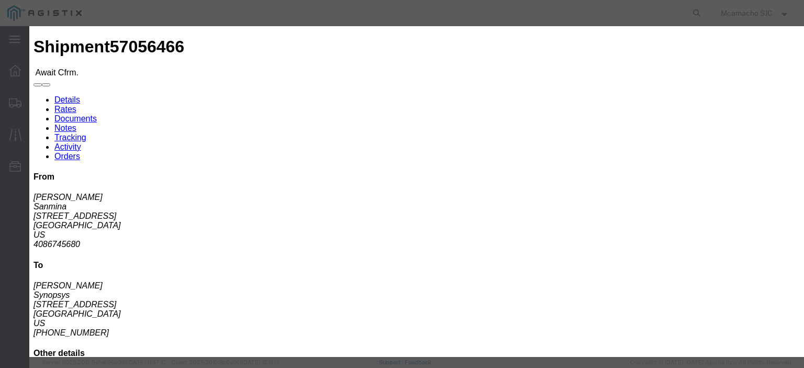
click fieldset "Confirmation Details Use my profile Bill of Lading Number Person Monitor Shipme…"
click input "text"
paste input "1001004152"
click td "7"
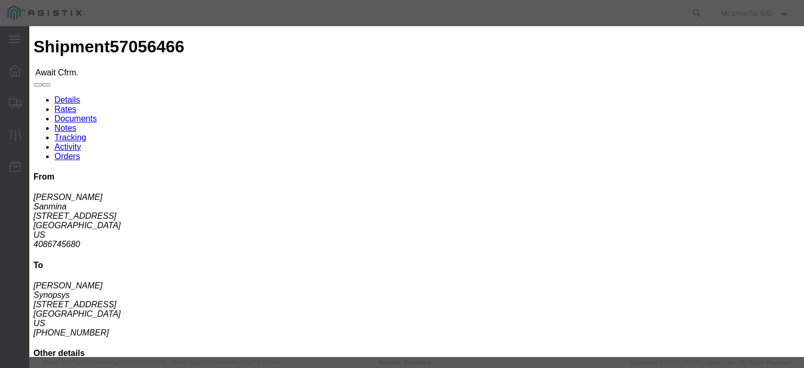
click select "Select Midnight 1 am 2 am 3 am 4 am 5 am 6 am 7 am 8 am 9 am 10 am 11 am 12 Noo…"
click div "Submit Close"
click button "Submit"
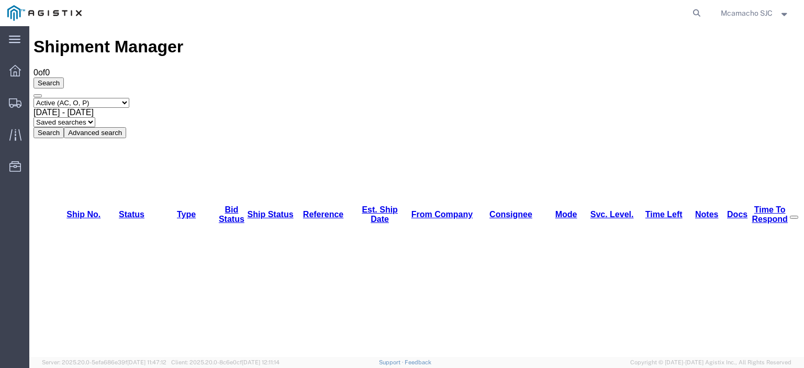
click at [109, 98] on select "Select status Active (AC, O, P) All Approved Awaiting Confirmation (AC) Booked …" at bounding box center [81, 103] width 96 height 10
click at [33, 98] on select "Select status Active (AC, O, P) All Approved Awaiting Confirmation (AC) Booked …" at bounding box center [81, 103] width 96 height 10
click at [64, 127] on button "Search" at bounding box center [48, 132] width 30 height 11
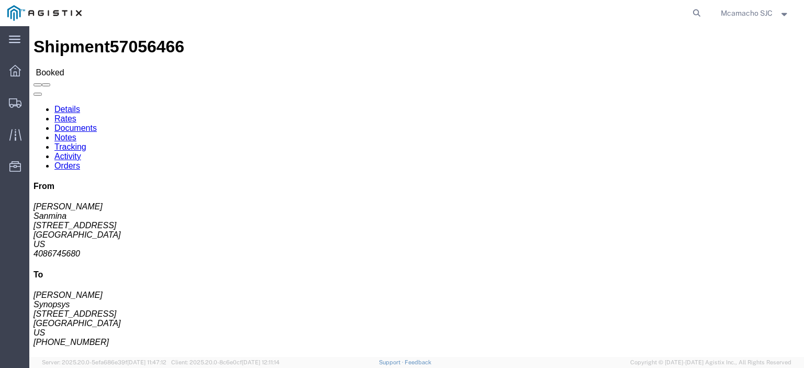
click link "Documents"
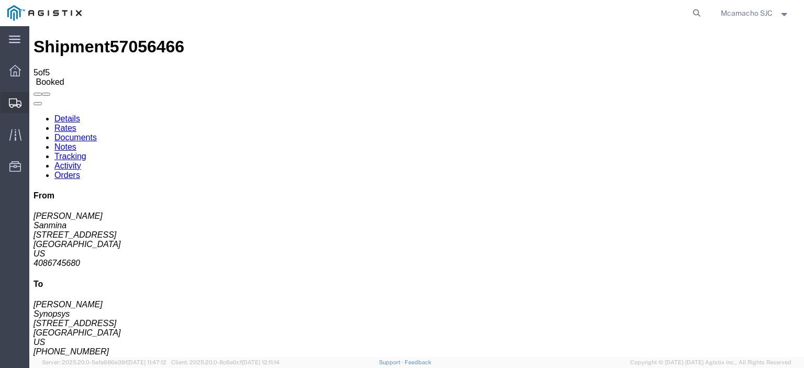
click at [19, 100] on icon at bounding box center [15, 102] width 13 height 9
